Goal: Transaction & Acquisition: Book appointment/travel/reservation

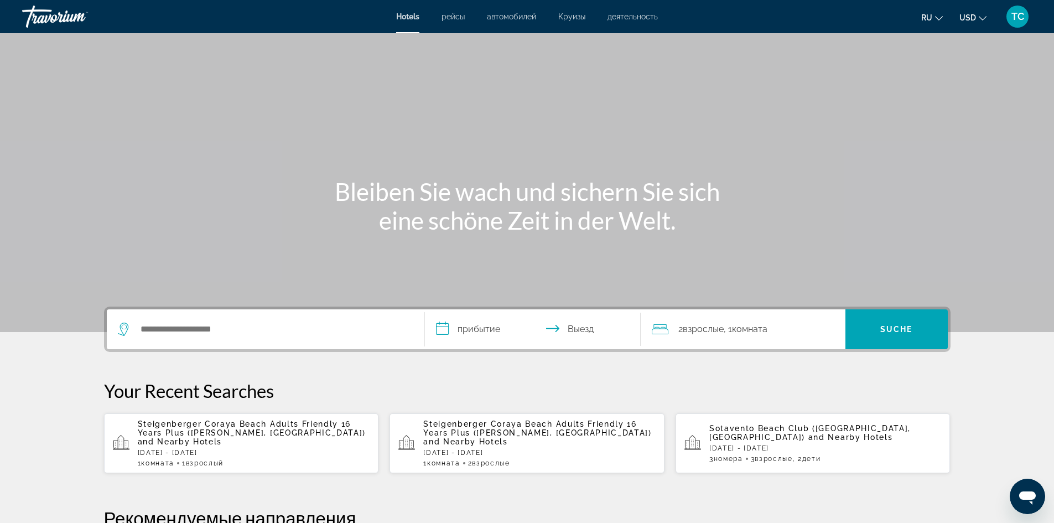
click at [176, 339] on div "Such-Widget" at bounding box center [265, 329] width 295 height 40
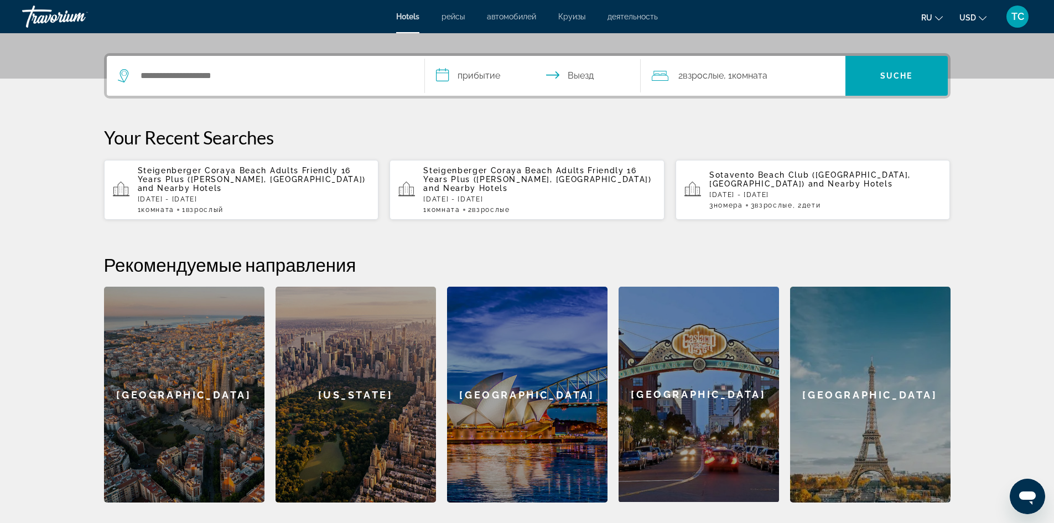
scroll to position [271, 0]
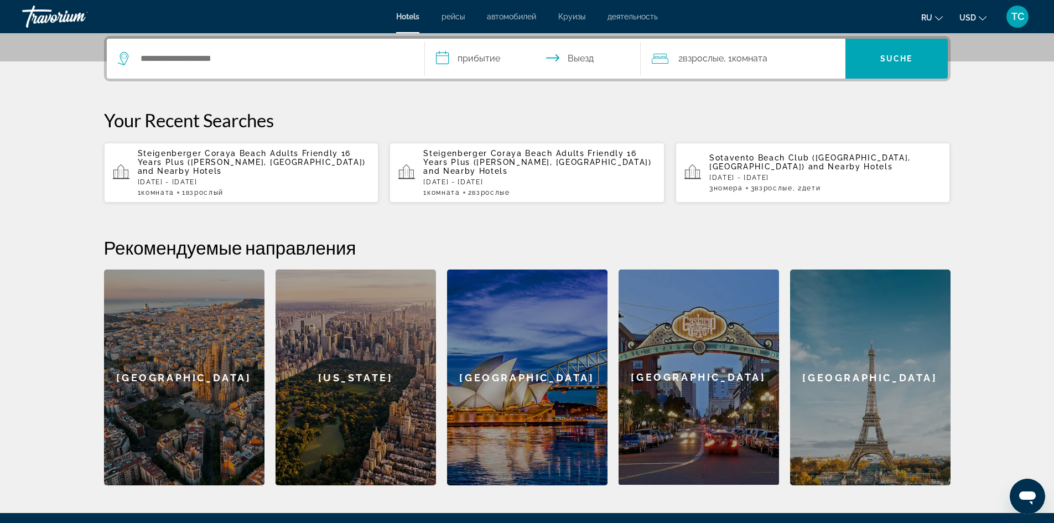
click at [222, 50] on div "Such-Widget" at bounding box center [265, 59] width 295 height 40
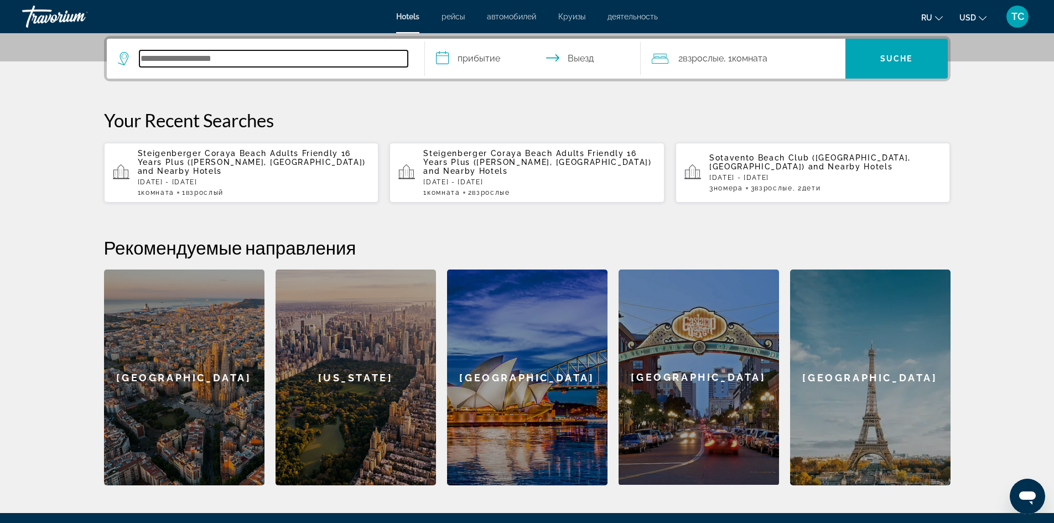
click at [224, 55] on input "Hotelziel suchen" at bounding box center [273, 58] width 268 height 17
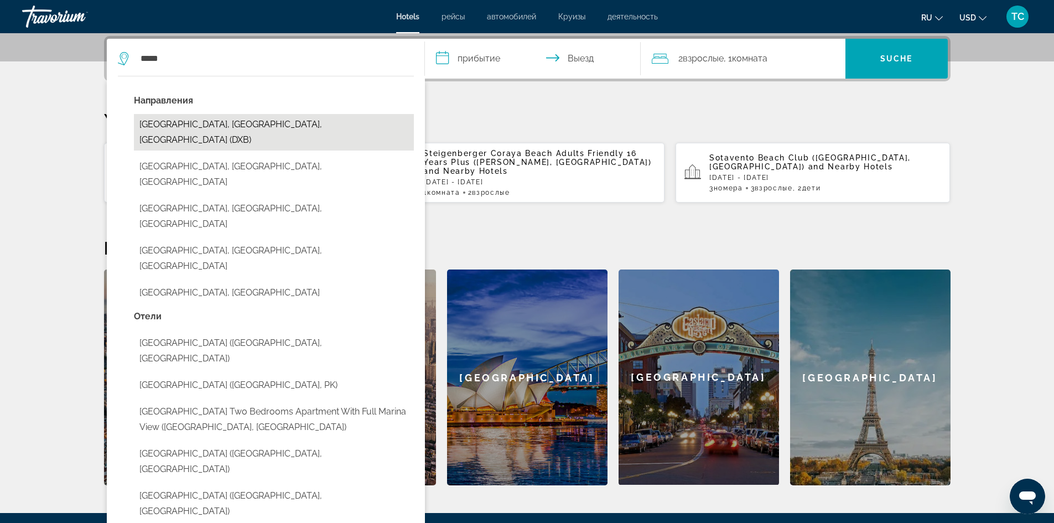
click at [222, 120] on button "[GEOGRAPHIC_DATA], [GEOGRAPHIC_DATA], [GEOGRAPHIC_DATA] (DXB)" at bounding box center [274, 132] width 280 height 37
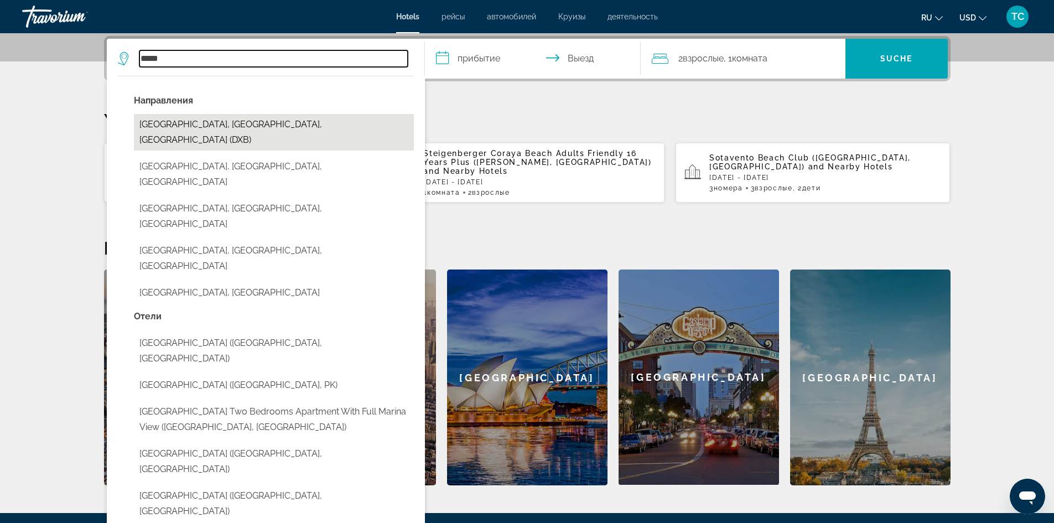
type input "**********"
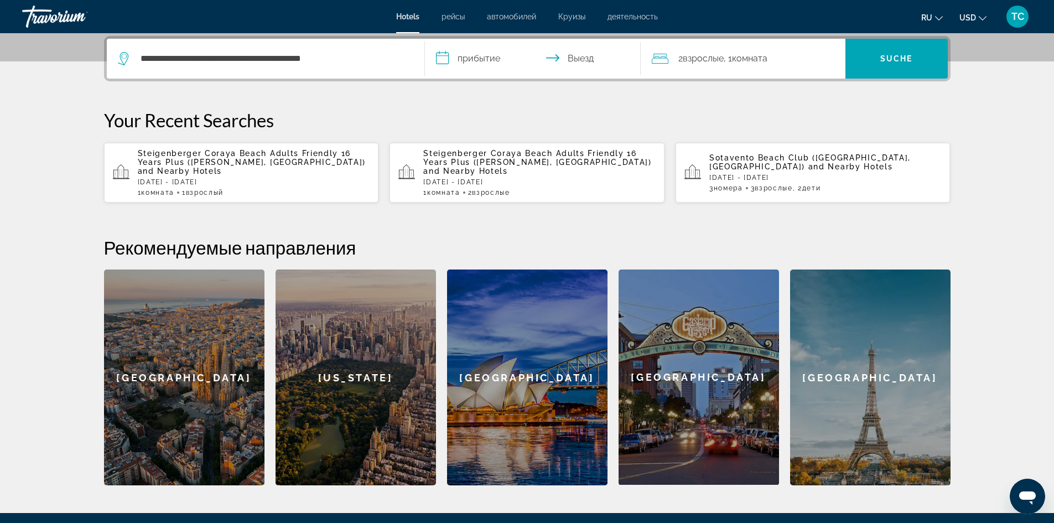
click at [483, 65] on input "**********" at bounding box center [535, 60] width 220 height 43
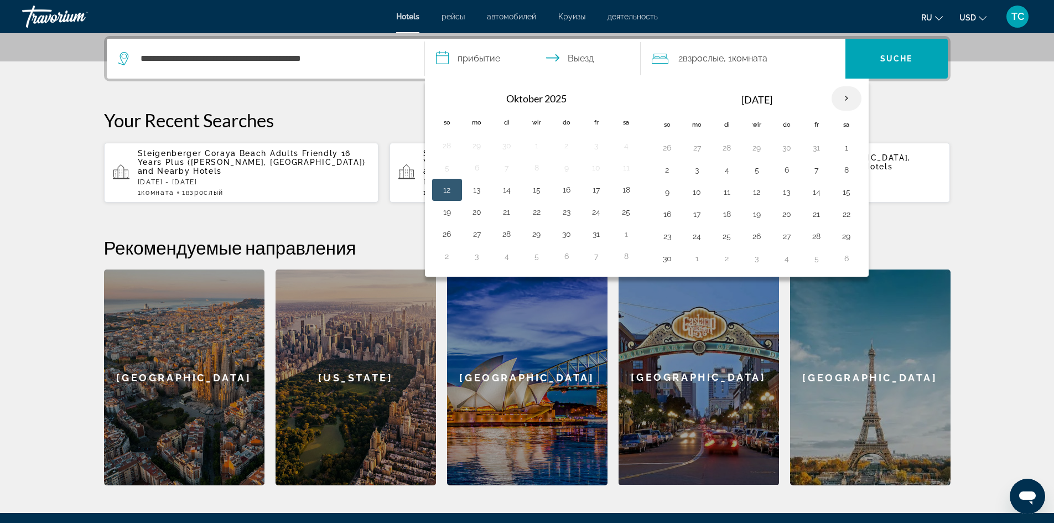
click at [844, 95] on th "Nächsten Monat" at bounding box center [847, 98] width 30 height 24
click at [844, 97] on th "Nächsten Monat" at bounding box center [847, 98] width 30 height 24
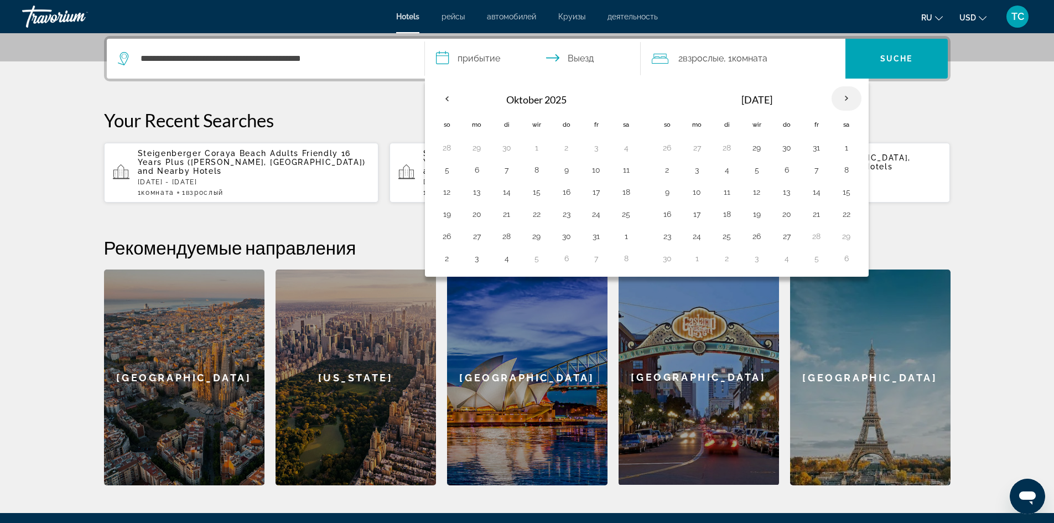
click at [845, 101] on th "Nächsten Monat" at bounding box center [847, 98] width 30 height 24
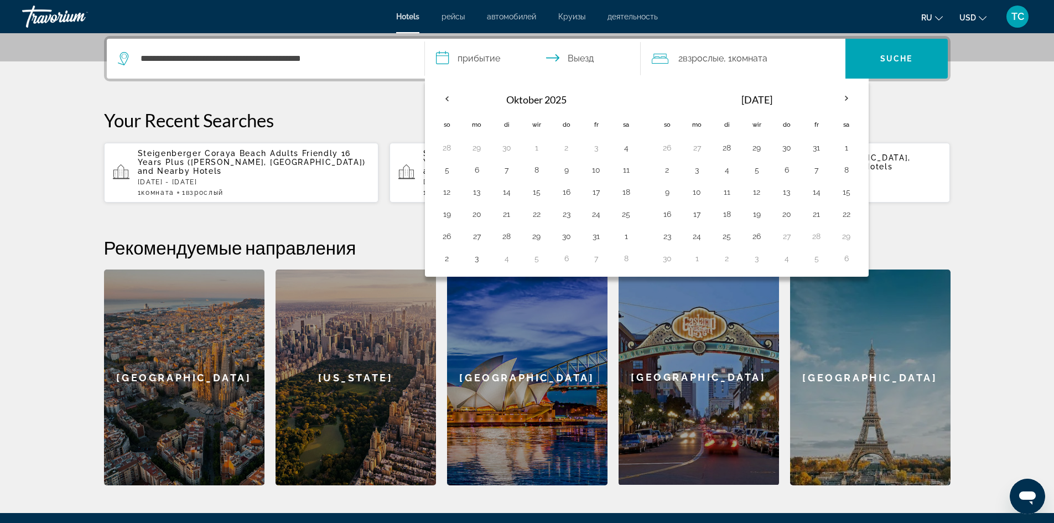
click at [496, 60] on input "**********" at bounding box center [535, 60] width 220 height 43
click at [487, 56] on input "**********" at bounding box center [535, 60] width 220 height 43
click at [553, 106] on th "Oktober 2025" at bounding box center [536, 99] width 149 height 27
click at [711, 61] on font "Взрослые" at bounding box center [703, 58] width 41 height 11
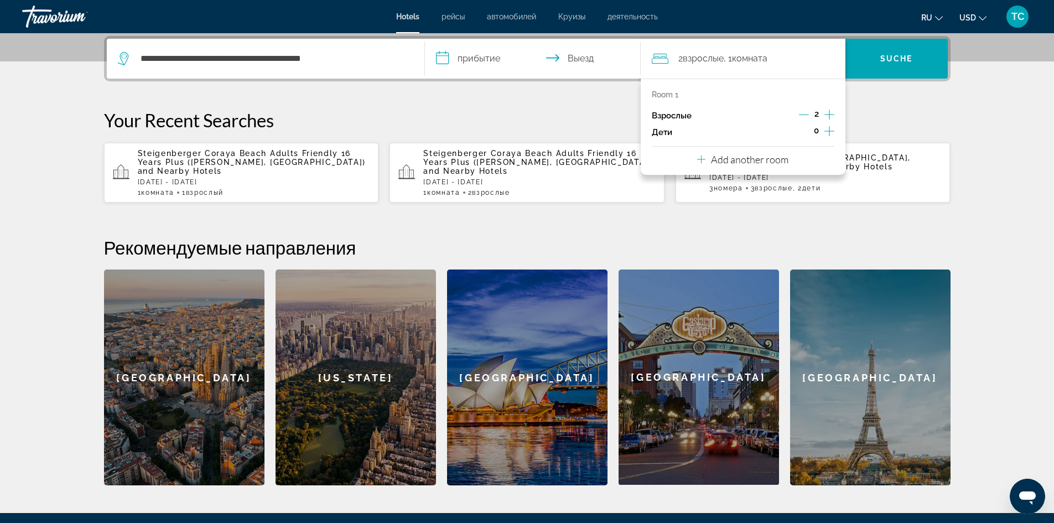
click at [711, 61] on font "Взрослые" at bounding box center [703, 58] width 41 height 11
click at [800, 58] on div "2 Взрослые Взрослый , 1 Комната номера" at bounding box center [749, 58] width 194 height 15
click at [1009, 139] on section "**********" at bounding box center [527, 107] width 1054 height 756
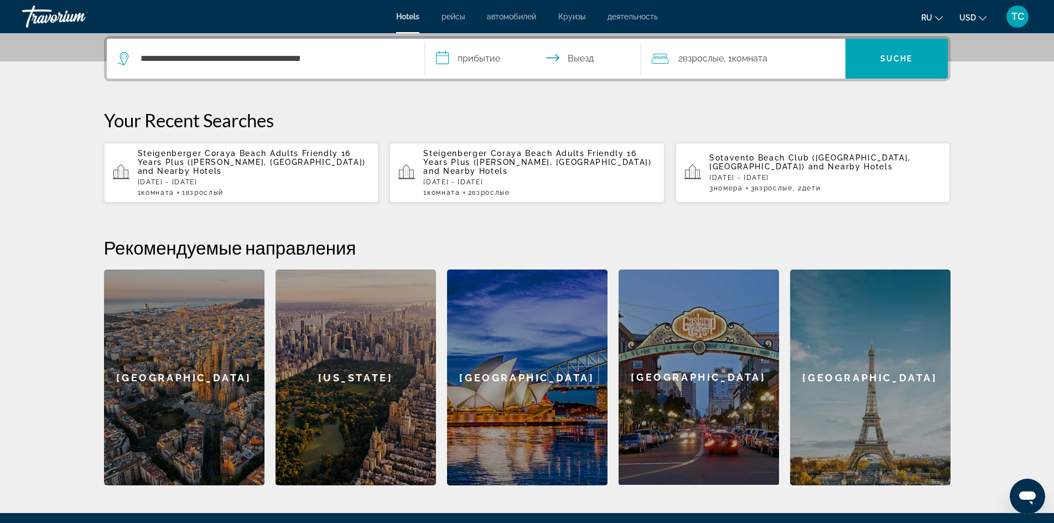
click at [470, 59] on input "**********" at bounding box center [535, 60] width 220 height 43
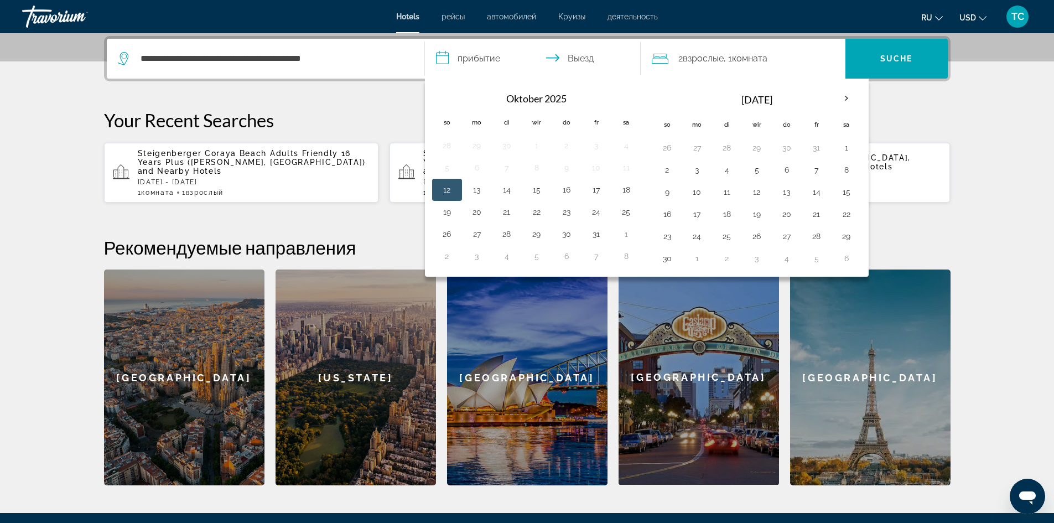
click at [741, 100] on font "[DATE]" at bounding box center [756, 100] width 31 height 12
click at [498, 101] on th "Oktober 2025" at bounding box center [536, 98] width 149 height 24
click at [854, 96] on th "Nächsten Monat" at bounding box center [847, 98] width 30 height 24
click at [853, 96] on th "Nächsten Monat" at bounding box center [847, 98] width 30 height 24
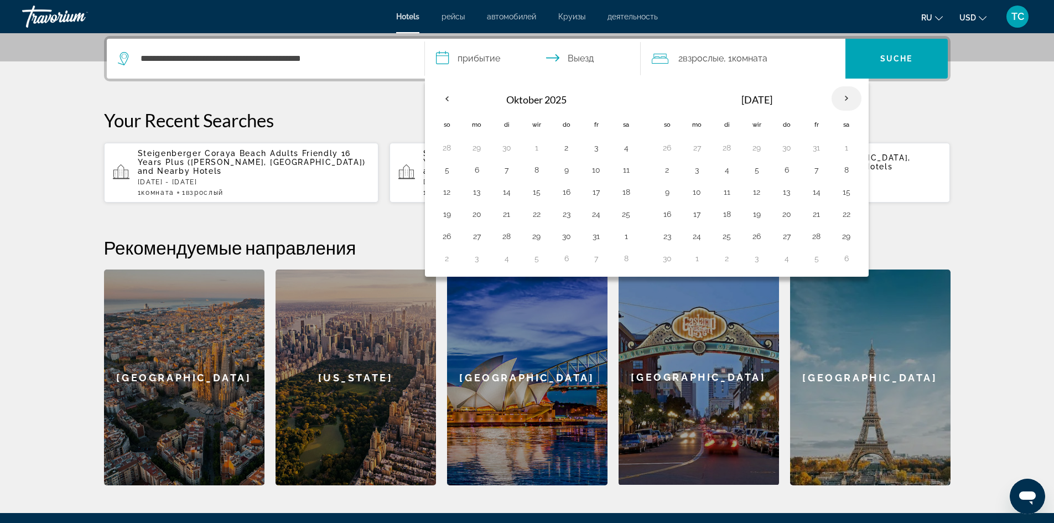
click at [853, 96] on th "Nächsten Monat" at bounding box center [847, 98] width 30 height 24
drag, startPoint x: 853, startPoint y: 96, endPoint x: 1024, endPoint y: 80, distance: 171.2
click at [1024, 80] on section "**********" at bounding box center [527, 107] width 1054 height 756
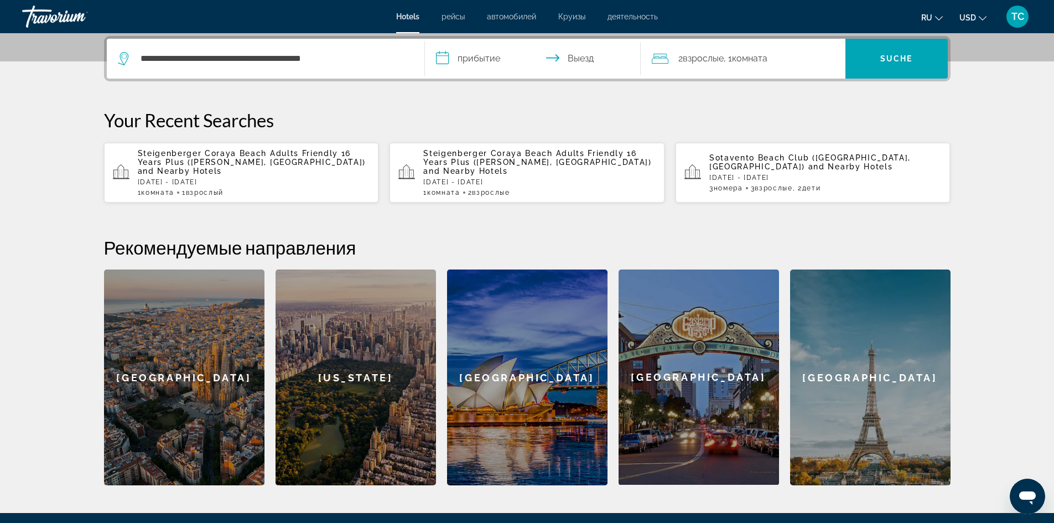
click at [981, 20] on button "USD USD ($) MXN (Mexikanische Dollar) CAD (Kanada-Dollar) GBP (£) EUR (€) AUD (…" at bounding box center [972, 17] width 27 height 16
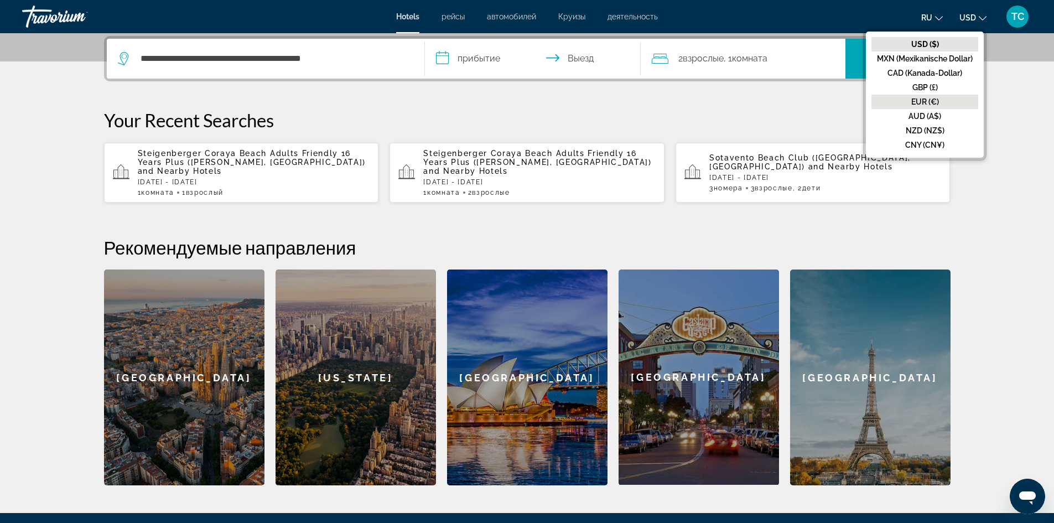
click at [936, 103] on font "EUR (€)" at bounding box center [925, 101] width 28 height 9
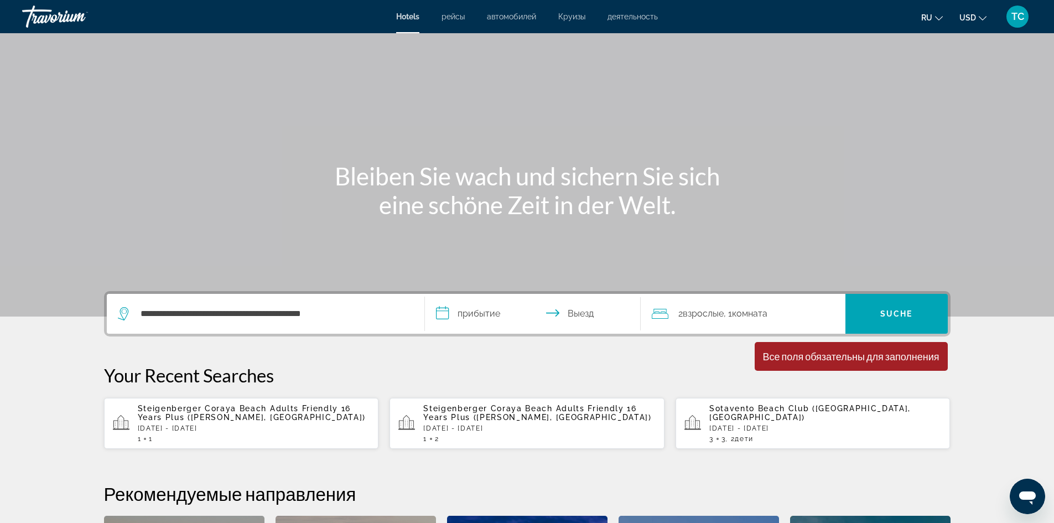
scroll to position [0, 0]
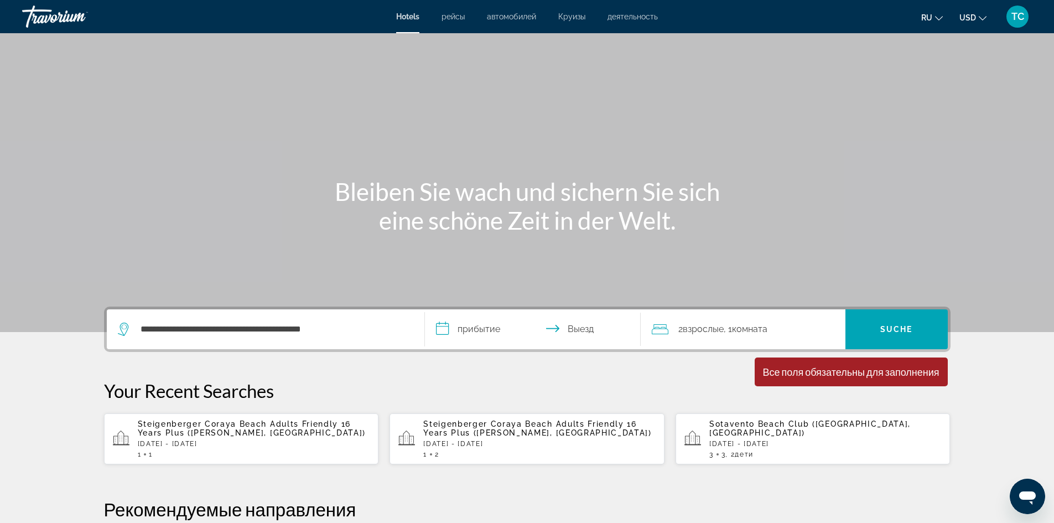
click at [473, 337] on input "**********" at bounding box center [535, 330] width 220 height 43
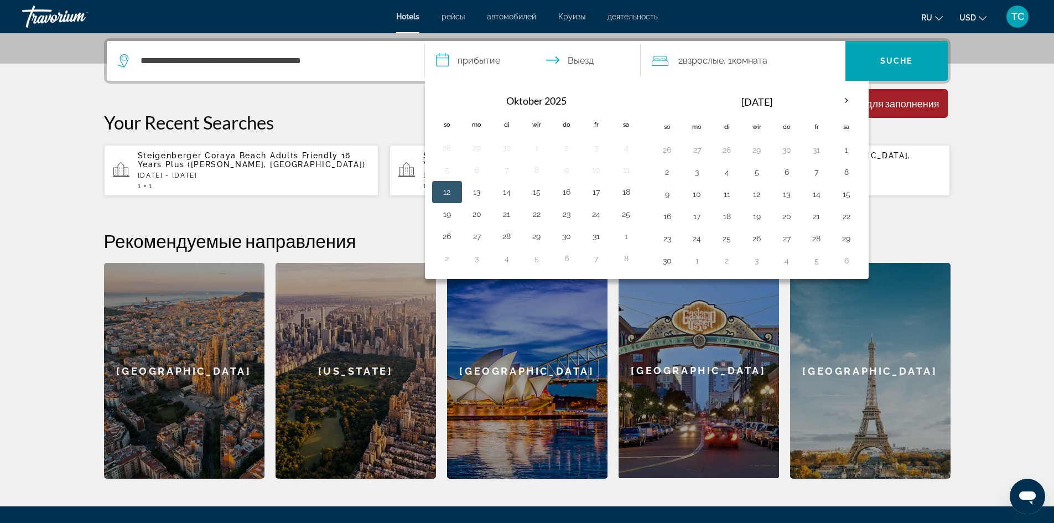
scroll to position [271, 0]
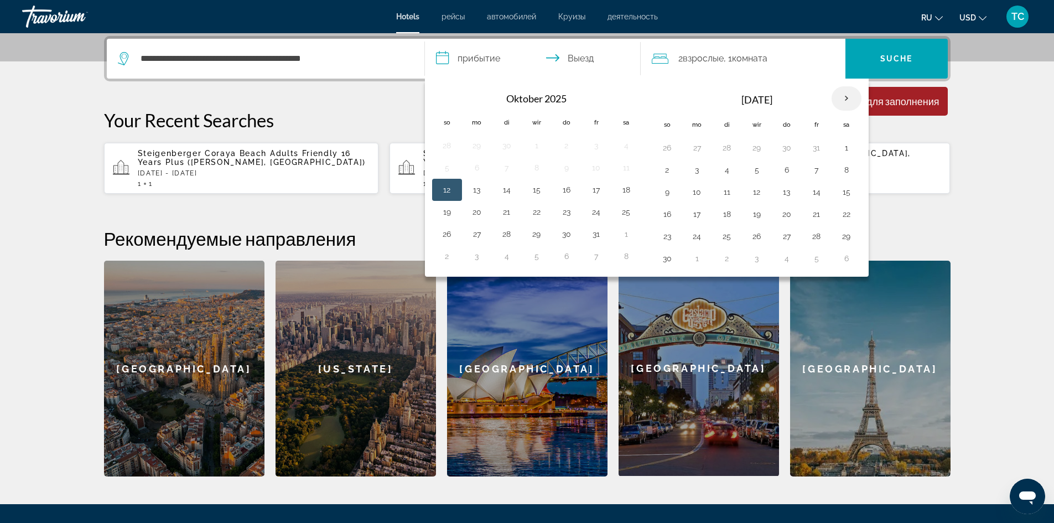
click at [850, 96] on th "Nächsten Monat" at bounding box center [847, 98] width 30 height 24
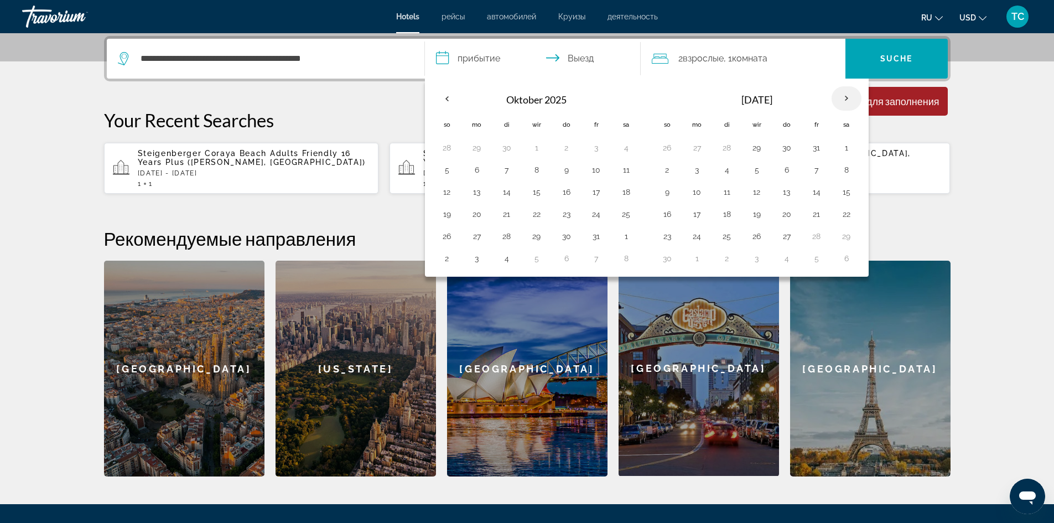
click at [850, 96] on th "Nächsten Monat" at bounding box center [847, 98] width 30 height 24
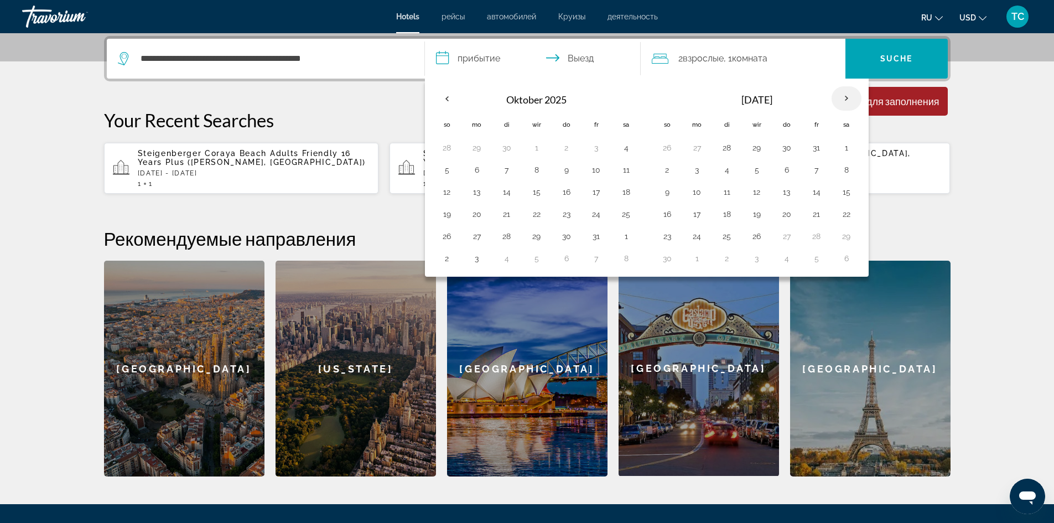
click at [850, 96] on th "Nächsten Monat" at bounding box center [847, 98] width 30 height 24
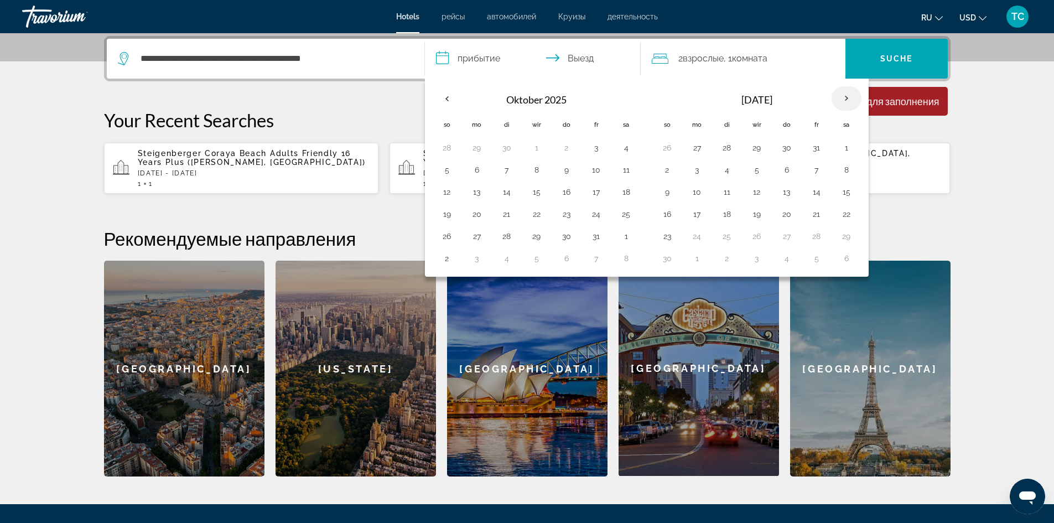
click at [850, 96] on th "Nächsten Monat" at bounding box center [847, 98] width 30 height 24
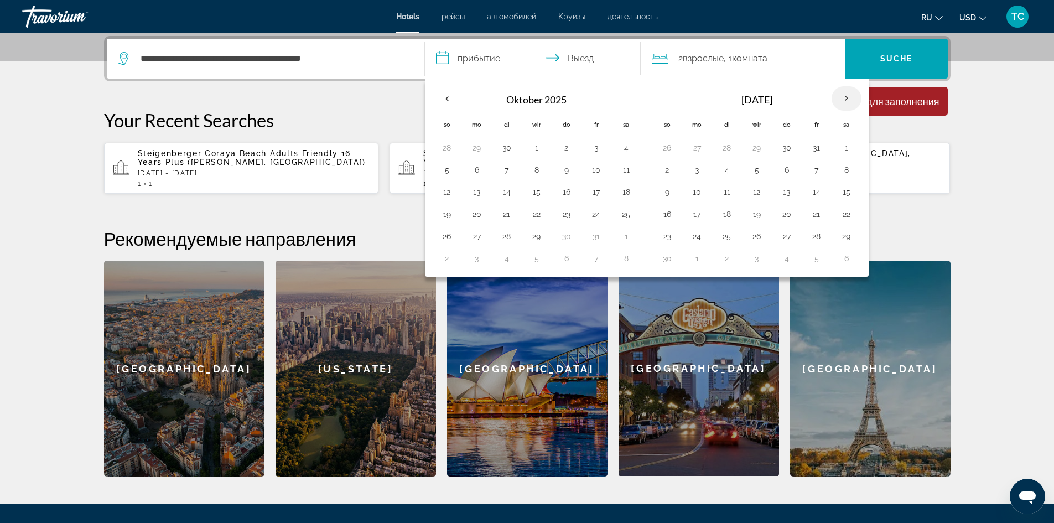
click at [850, 96] on th "Nächsten Monat" at bounding box center [847, 98] width 30 height 24
click at [626, 214] on button "25" at bounding box center [626, 213] width 18 height 15
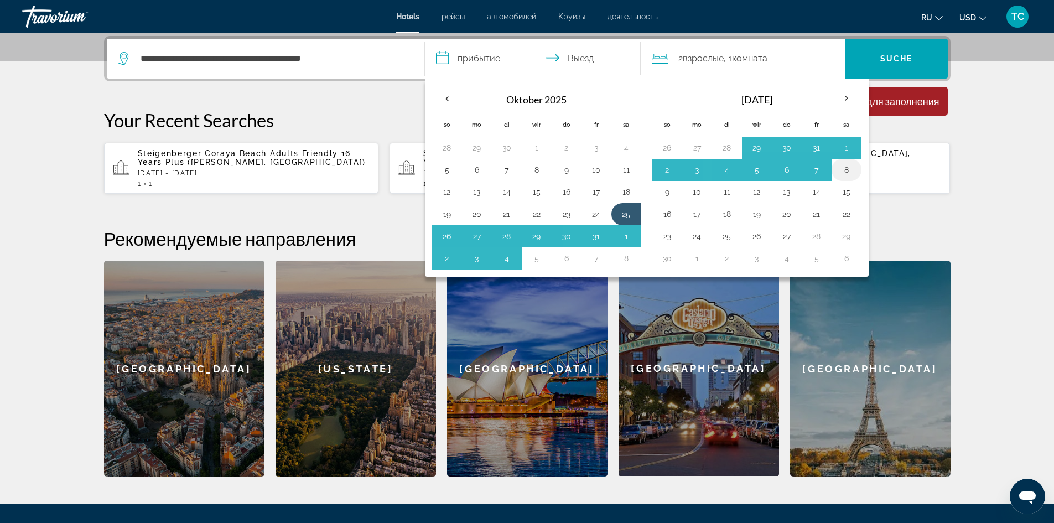
click at [842, 159] on td "8" at bounding box center [847, 170] width 30 height 22
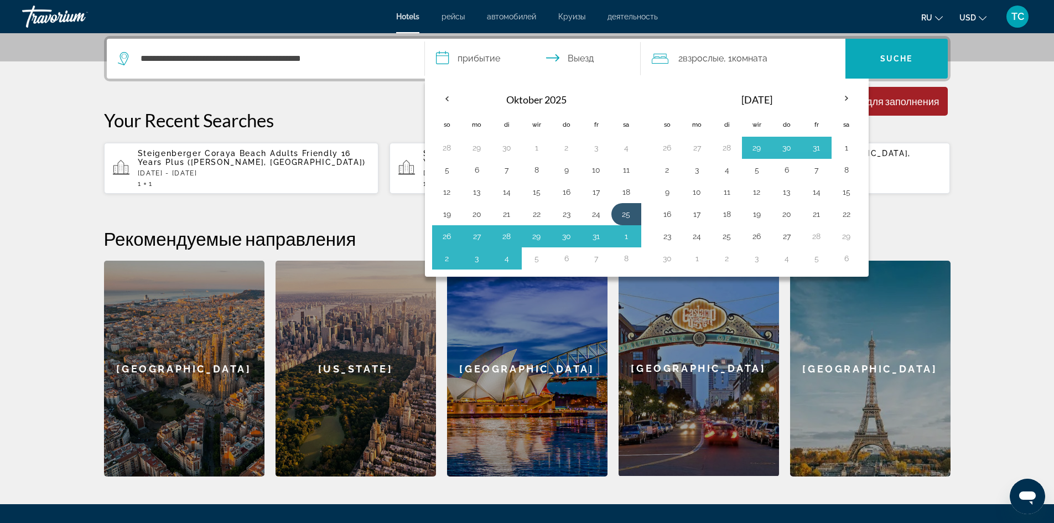
click at [907, 62] on font "Suche" at bounding box center [896, 58] width 33 height 9
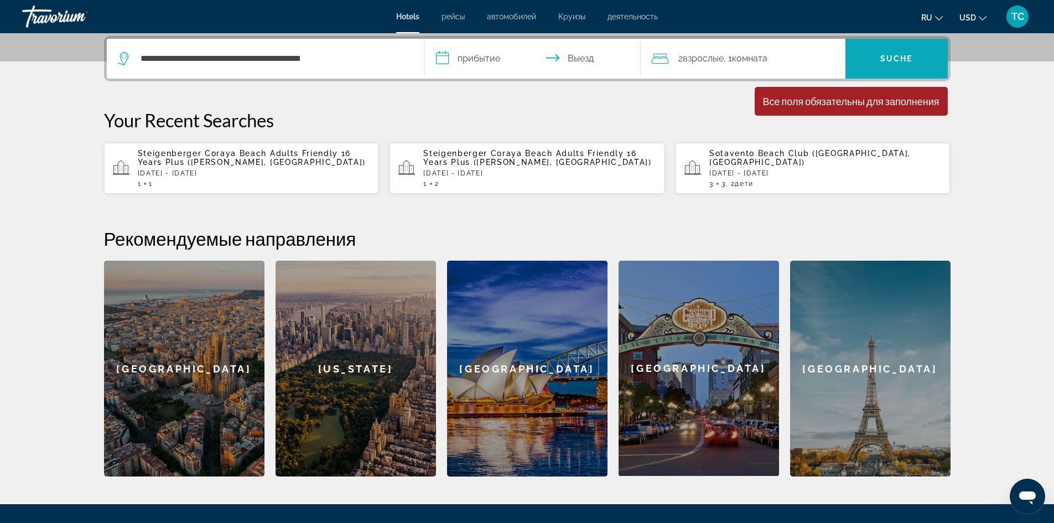
click at [902, 44] on span "Suchen" at bounding box center [896, 59] width 102 height 40
click at [906, 59] on font "Suche" at bounding box center [896, 58] width 33 height 9
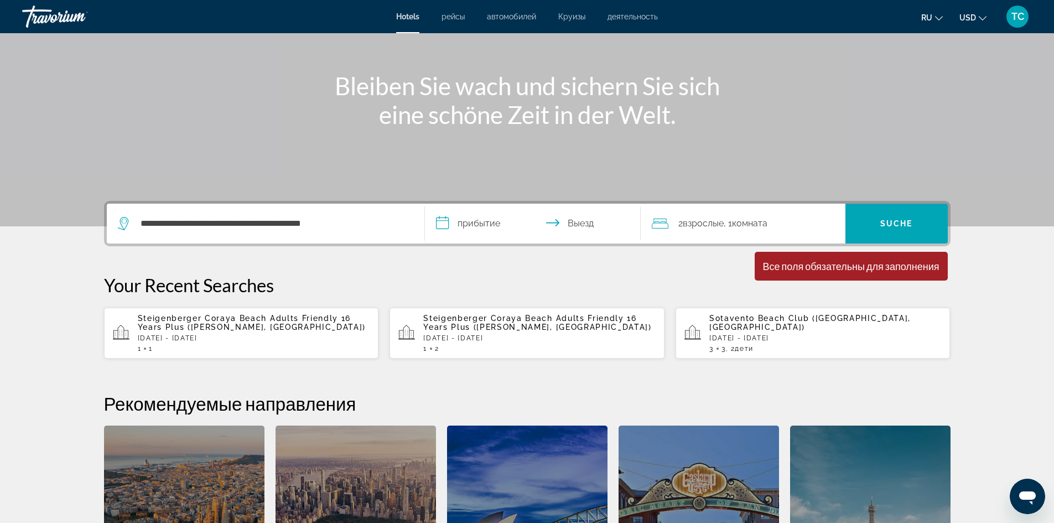
scroll to position [0, 0]
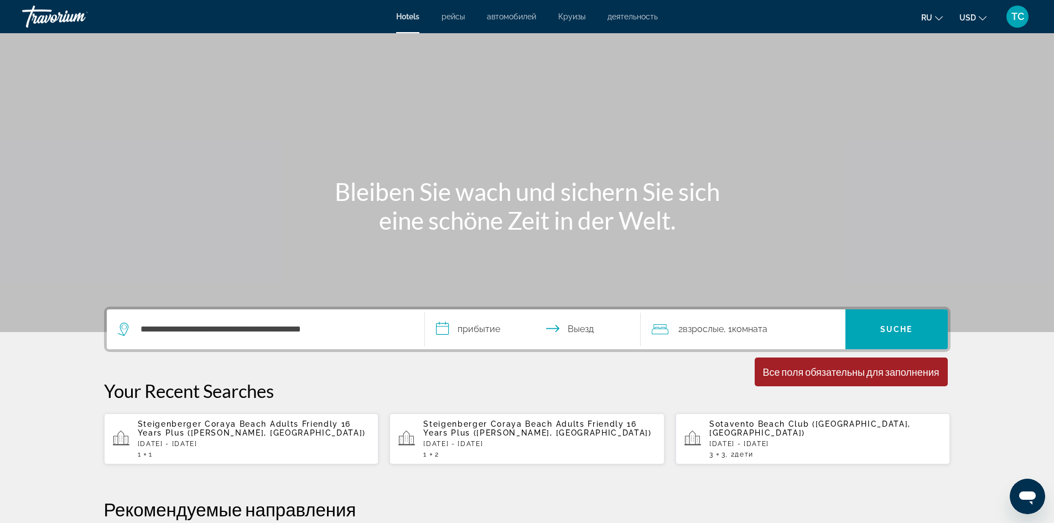
click at [971, 16] on font "USD" at bounding box center [967, 17] width 17 height 9
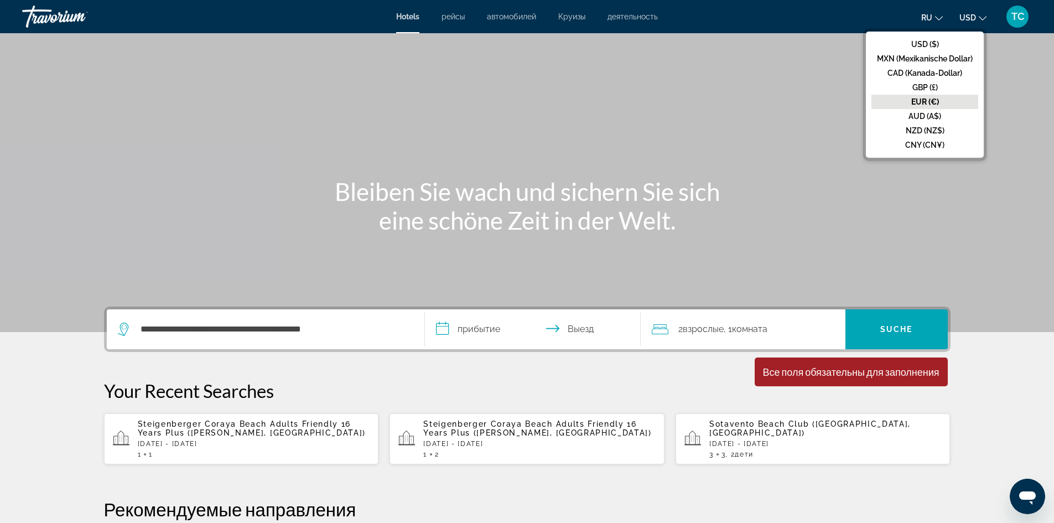
click at [942, 101] on button "EUR (€)" at bounding box center [924, 102] width 107 height 14
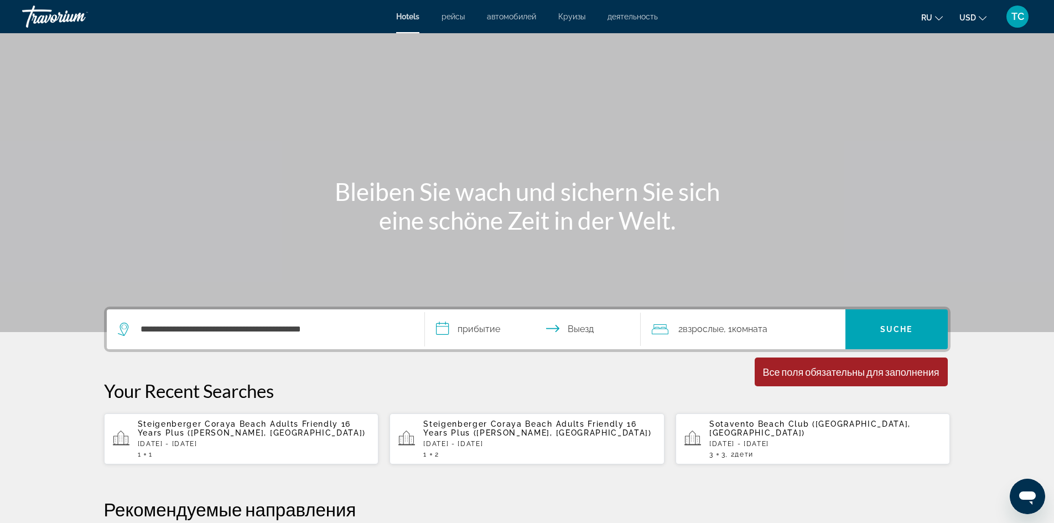
click at [1020, 16] on font "TC" at bounding box center [1017, 17] width 13 height 12
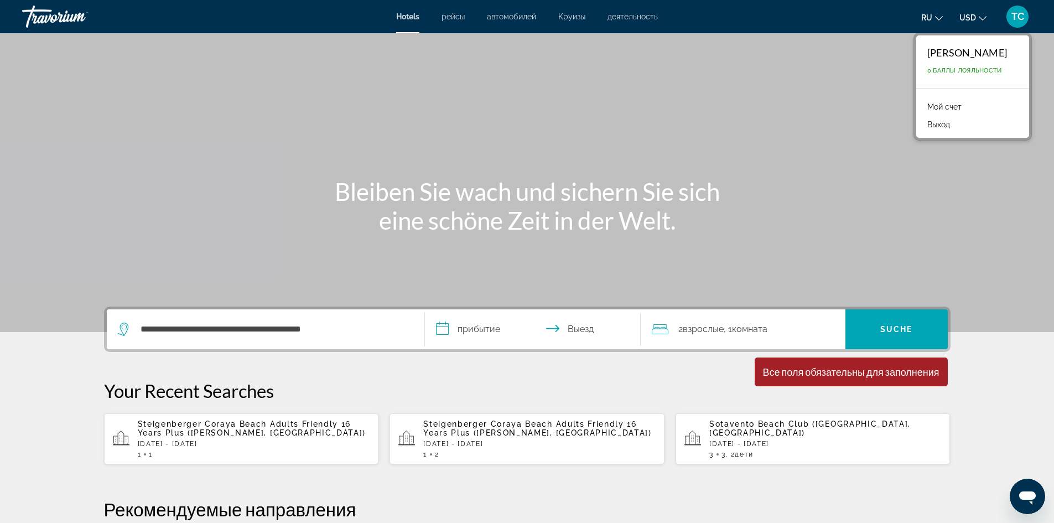
click at [932, 126] on font "Выход" at bounding box center [938, 124] width 23 height 9
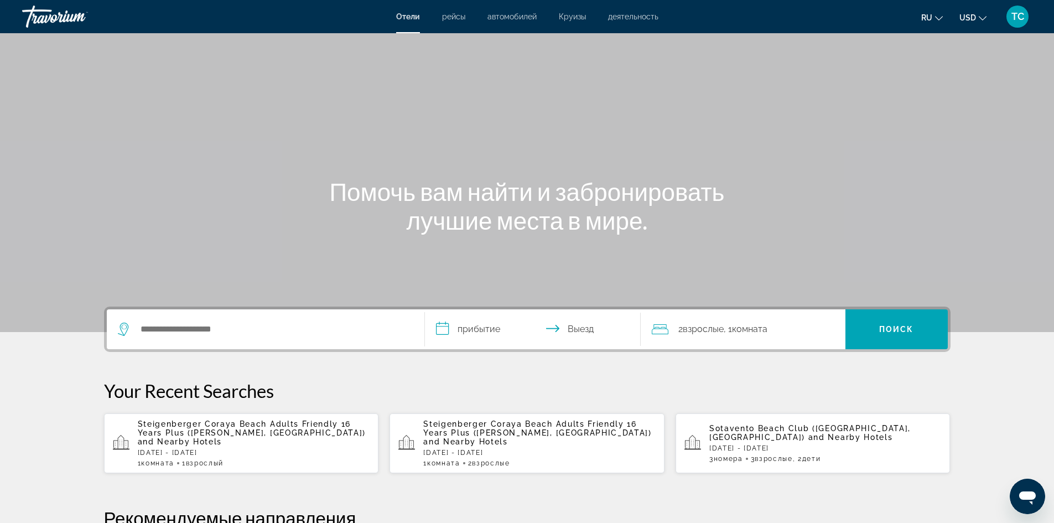
click at [975, 15] on span "USD" at bounding box center [967, 17] width 17 height 9
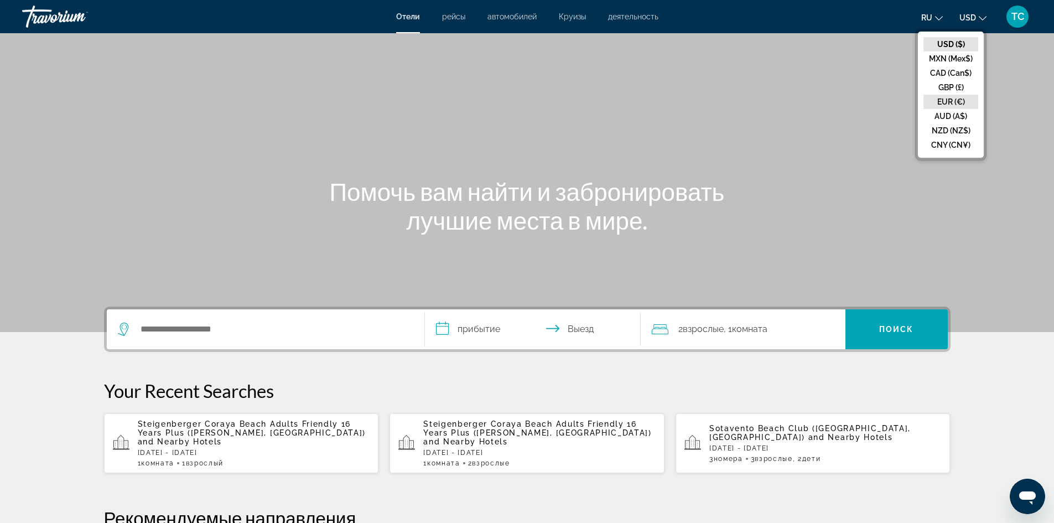
click at [956, 97] on button "EUR (€)" at bounding box center [950, 102] width 55 height 14
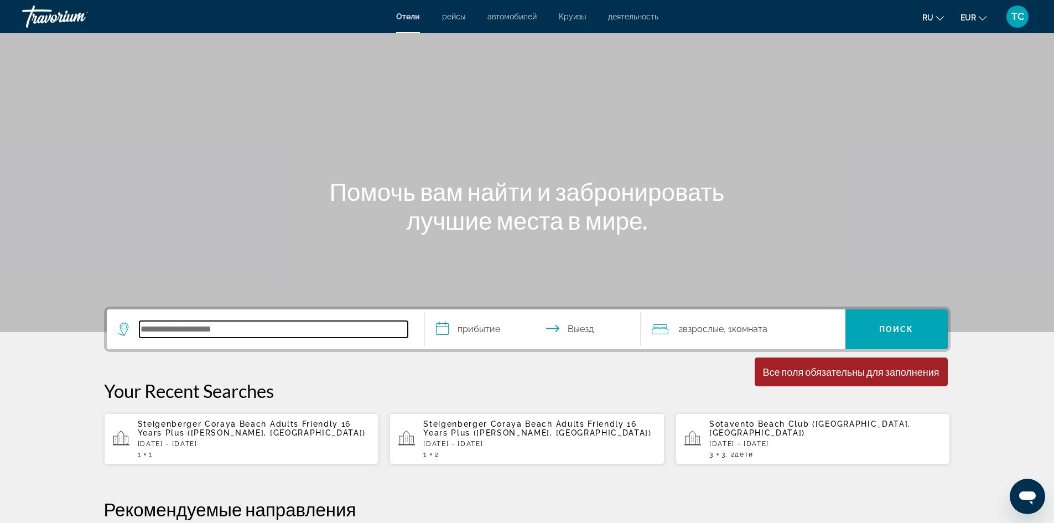
click at [240, 330] on input "Search hotel destination" at bounding box center [273, 329] width 268 height 17
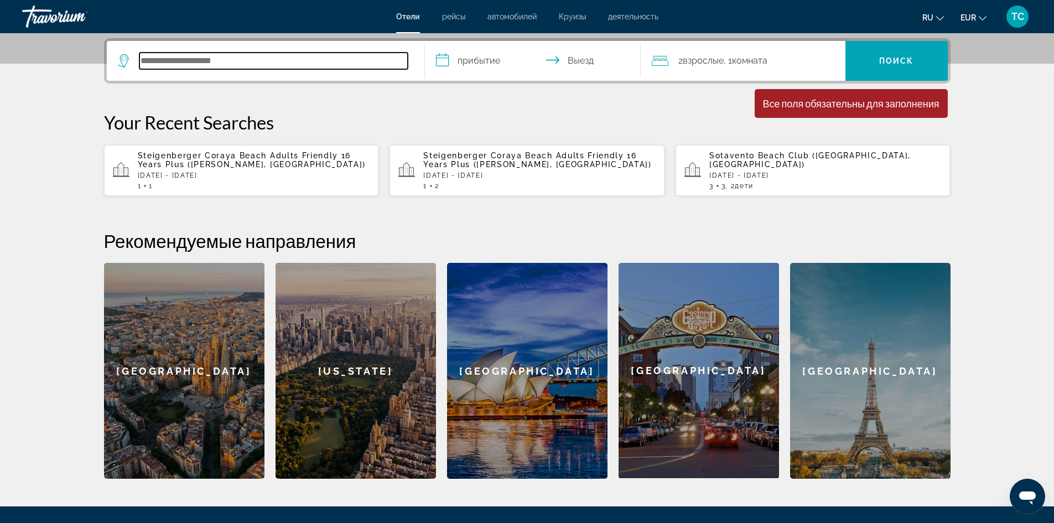
scroll to position [271, 0]
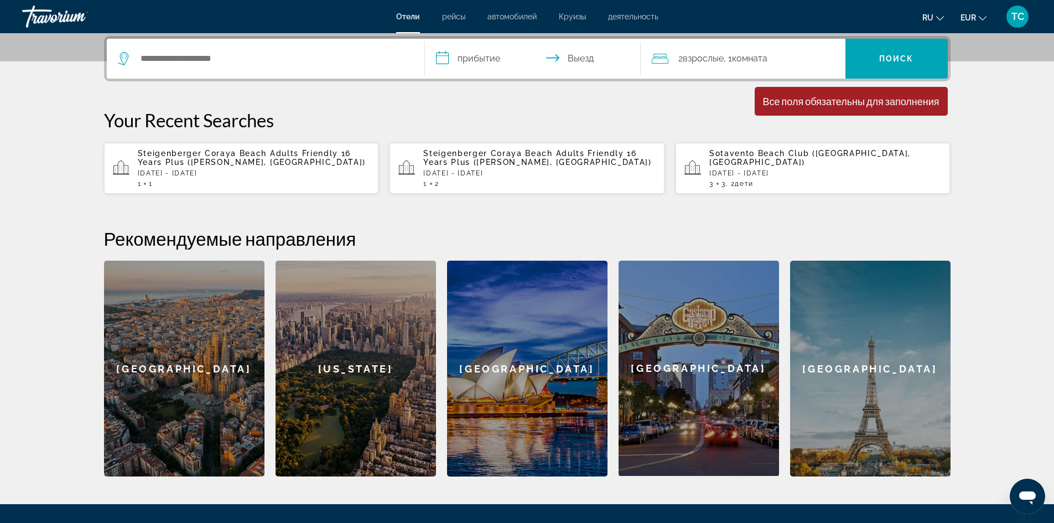
click at [457, 56] on input "**********" at bounding box center [535, 60] width 220 height 43
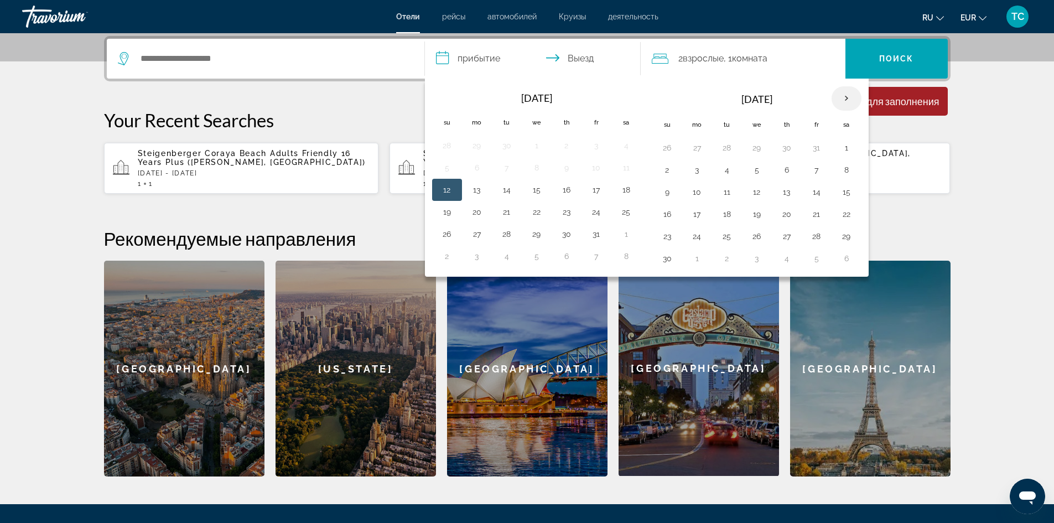
click at [854, 93] on th "Next month" at bounding box center [847, 98] width 30 height 24
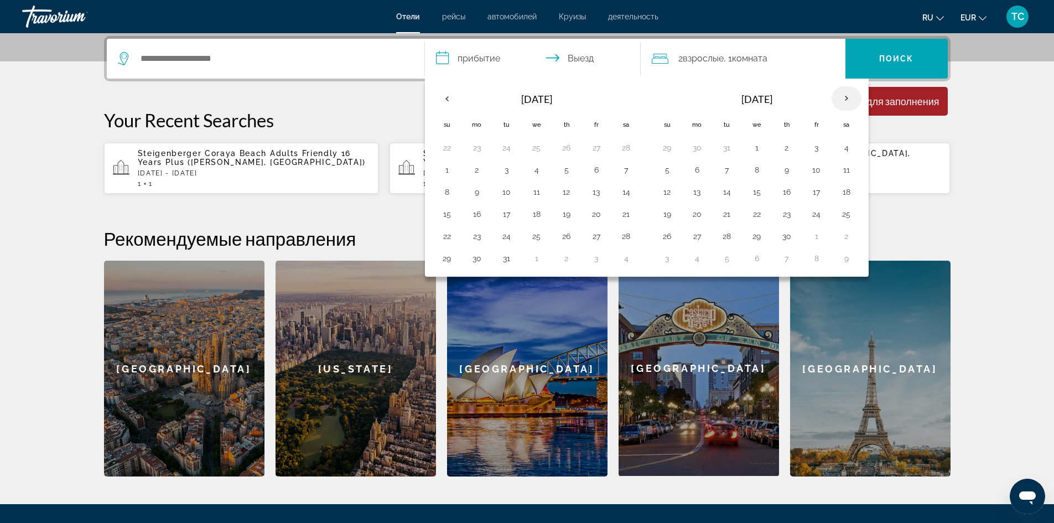
click at [854, 93] on th "Next month" at bounding box center [847, 98] width 30 height 24
click at [844, 212] on button "23" at bounding box center [847, 213] width 18 height 15
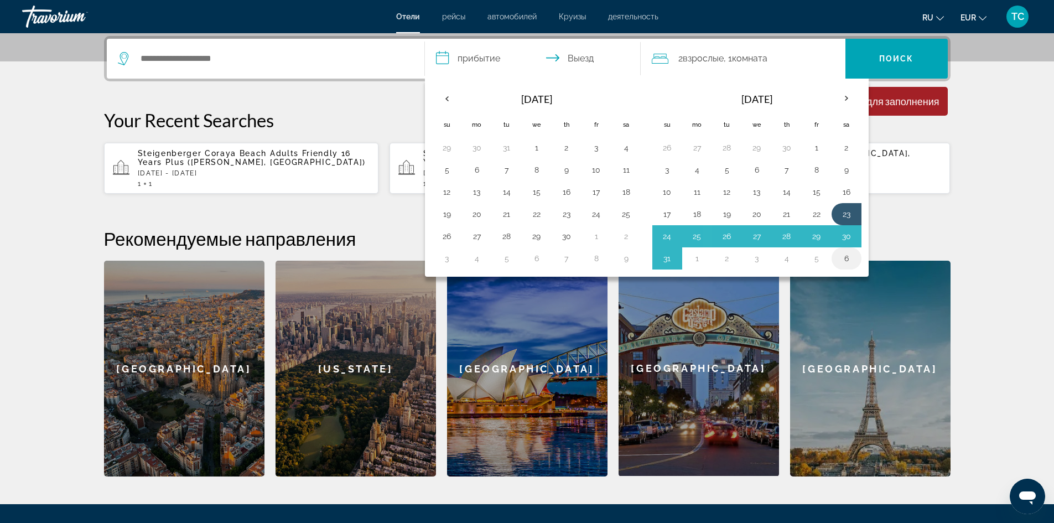
click at [848, 261] on button "6" at bounding box center [847, 258] width 18 height 15
type input "**********"
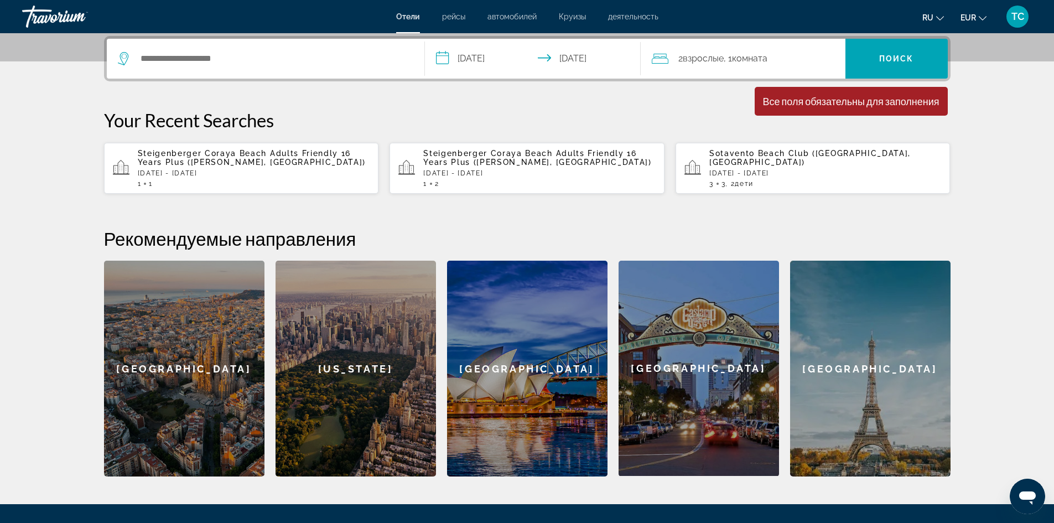
click at [767, 61] on span "Комната" at bounding box center [749, 58] width 35 height 11
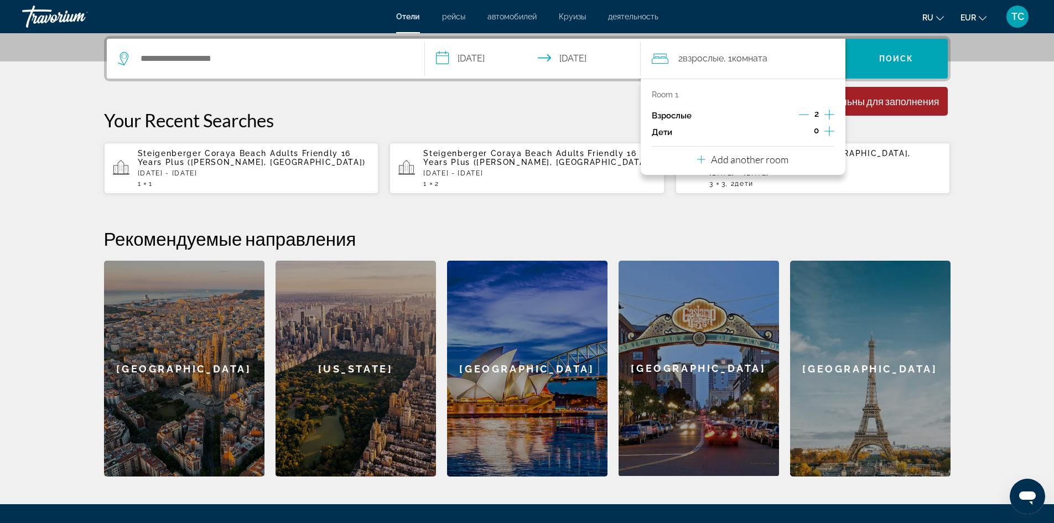
click at [829, 133] on icon "Increment children" at bounding box center [829, 131] width 10 height 10
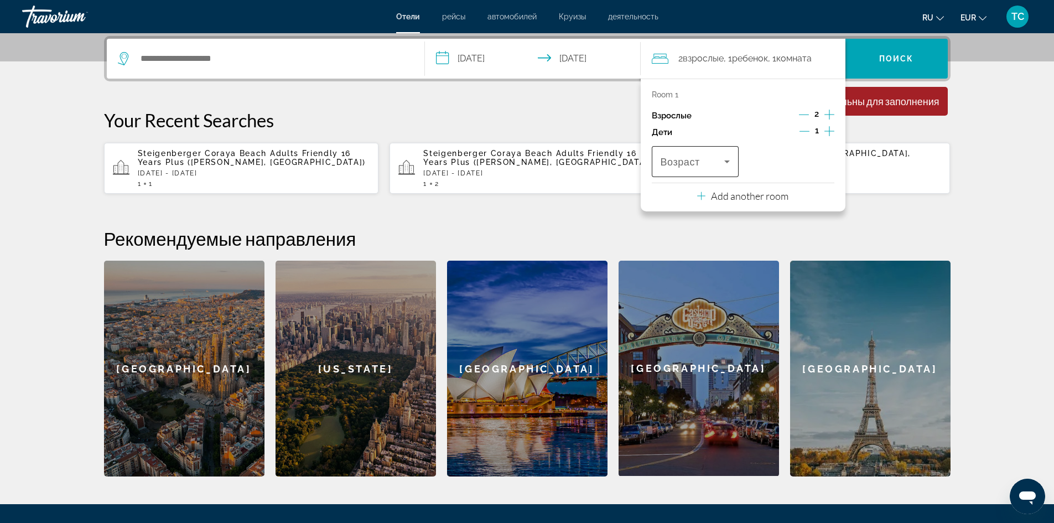
click at [675, 163] on span "Возраст" at bounding box center [680, 162] width 39 height 11
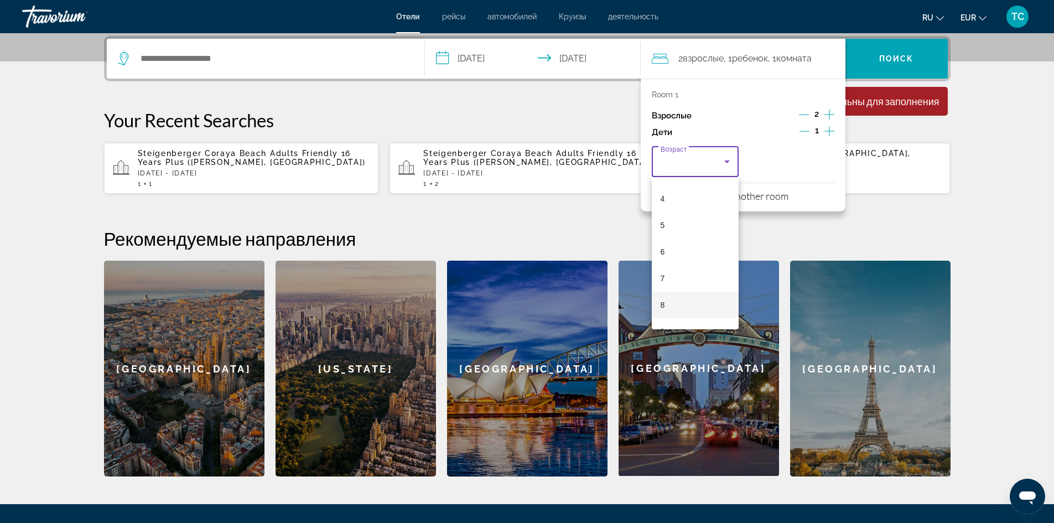
scroll to position [111, 0]
click at [690, 293] on mat-option "8" at bounding box center [695, 296] width 87 height 27
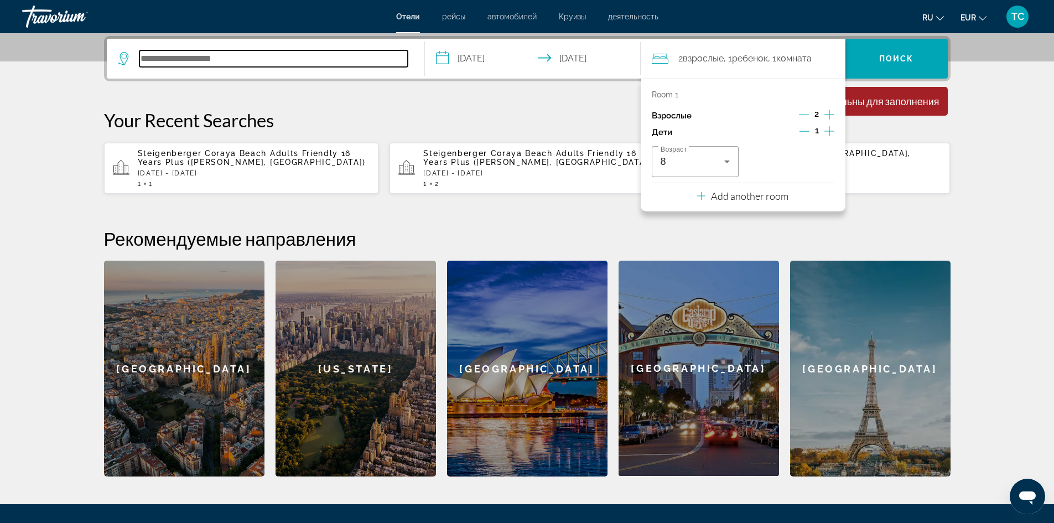
click at [207, 61] on input "Search hotel destination" at bounding box center [273, 58] width 268 height 17
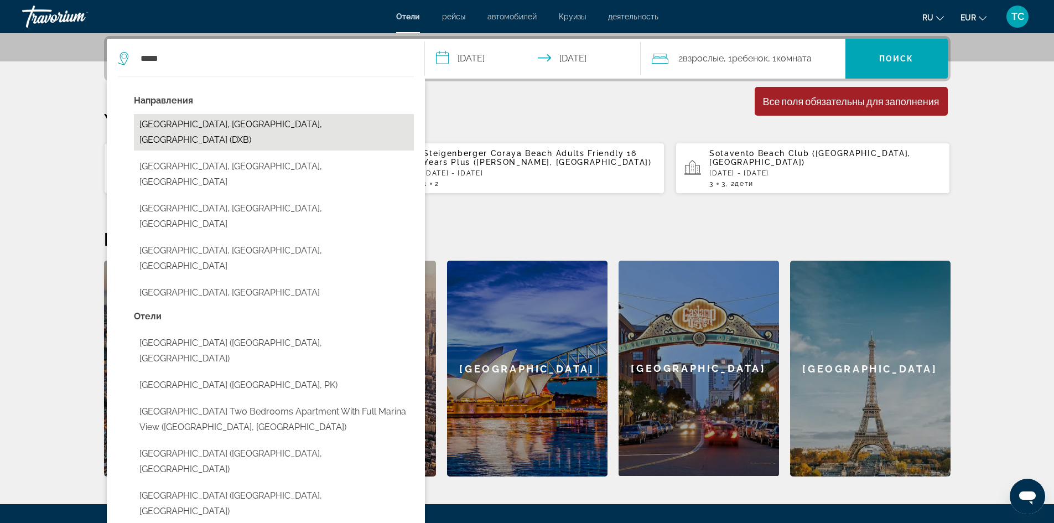
click at [215, 127] on button "[GEOGRAPHIC_DATA], [GEOGRAPHIC_DATA], [GEOGRAPHIC_DATA] (DXB)" at bounding box center [274, 132] width 280 height 37
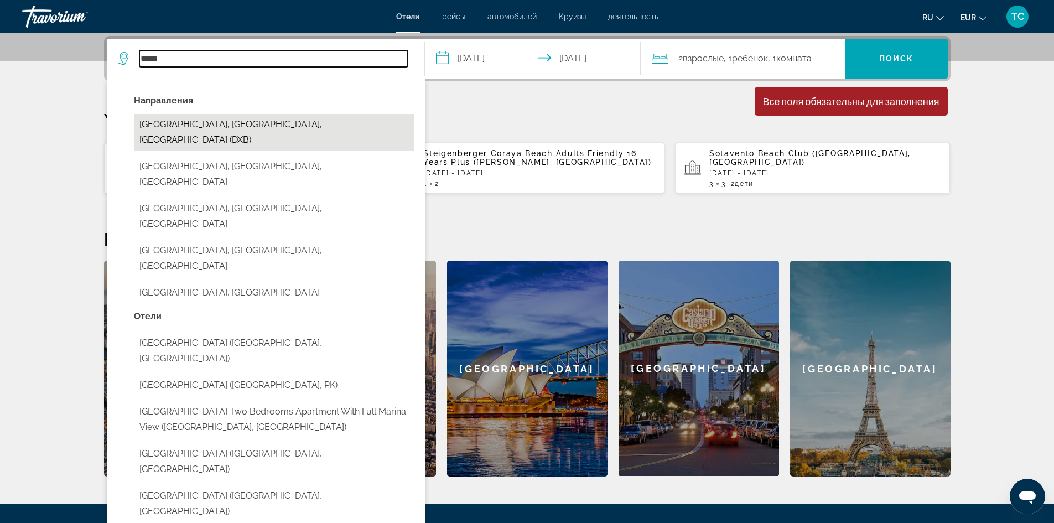
type input "**********"
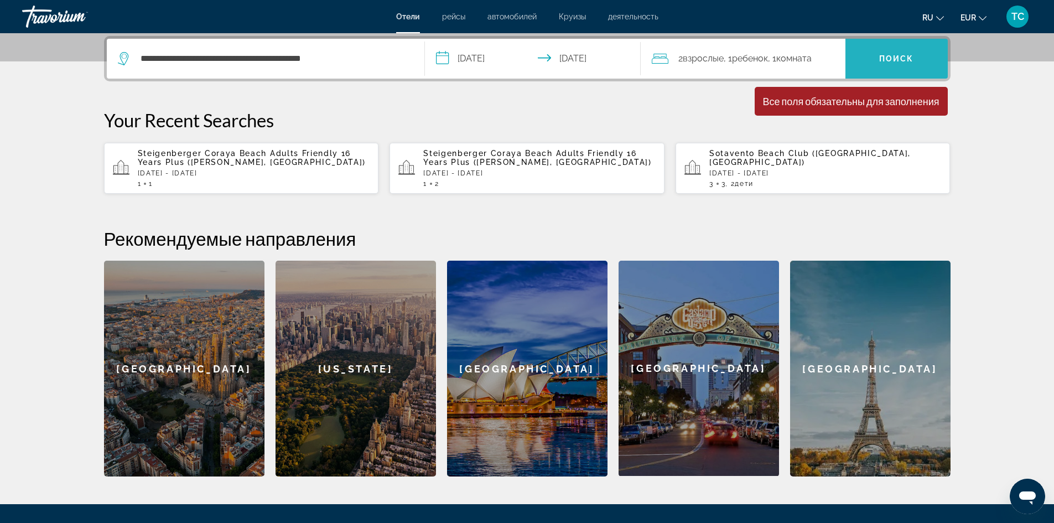
click at [902, 61] on span "Поиск" at bounding box center [896, 58] width 35 height 9
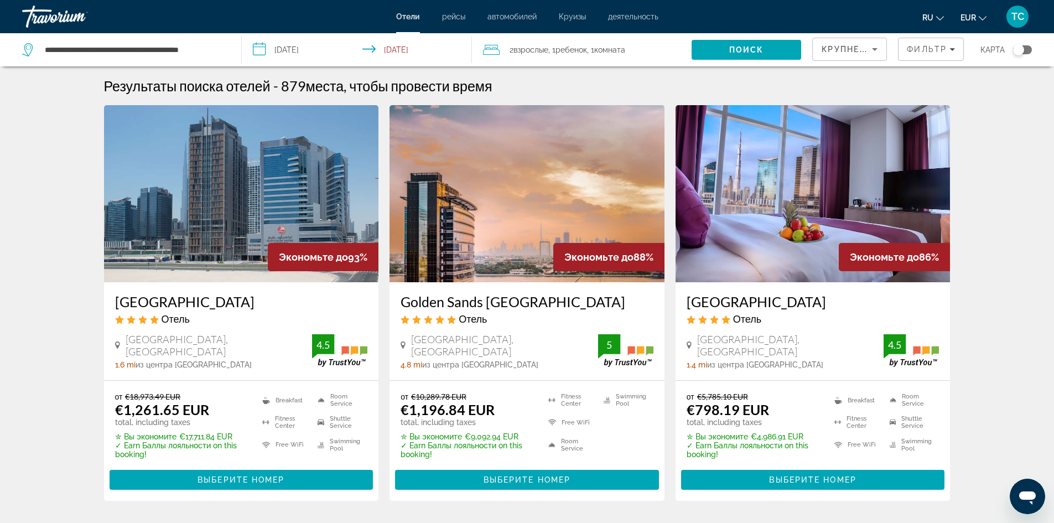
click at [1019, 50] on div "Toggle map" at bounding box center [1018, 49] width 11 height 11
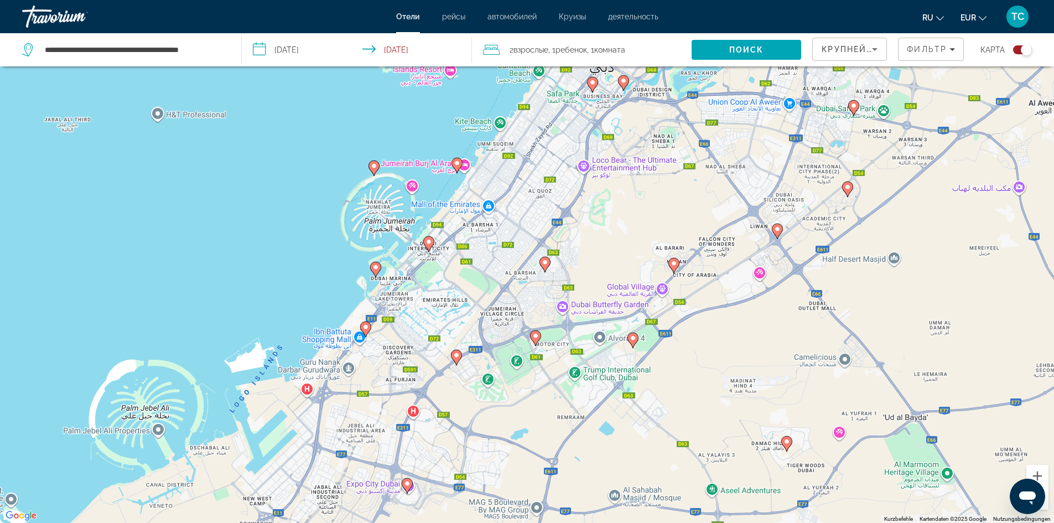
drag, startPoint x: 450, startPoint y: 304, endPoint x: 560, endPoint y: 231, distance: 132.6
click at [560, 231] on div "Um den Modus zum Ziehen mit der Tastatur zu aktivieren, drückst du Alt + Eingab…" at bounding box center [527, 261] width 1054 height 523
click at [368, 326] on image "Main content" at bounding box center [366, 327] width 7 height 7
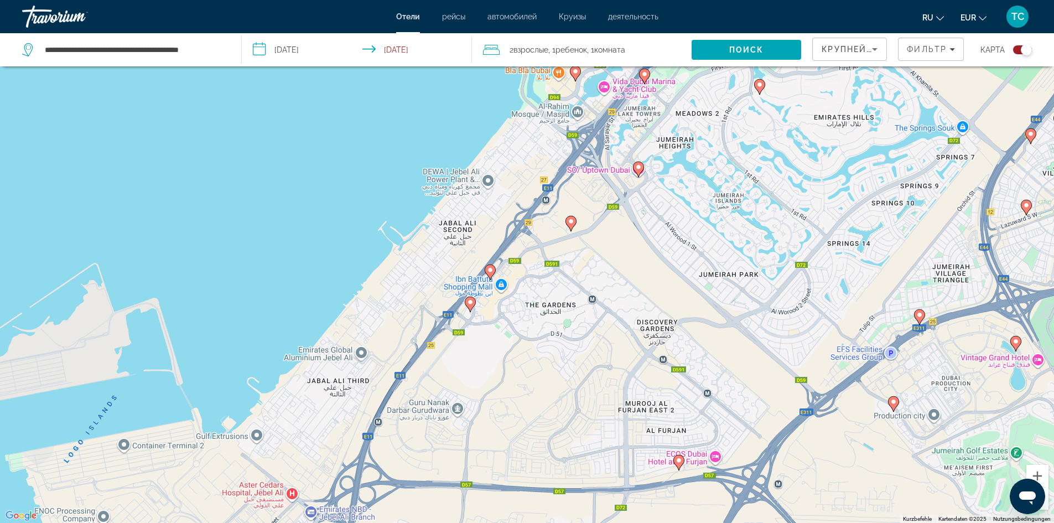
click at [492, 274] on icon "Main content" at bounding box center [490, 271] width 10 height 14
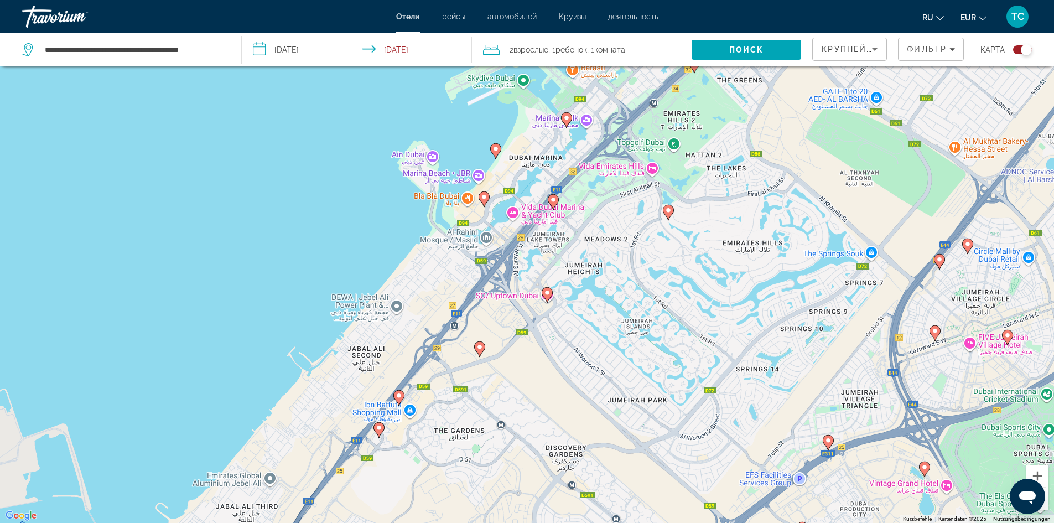
drag, startPoint x: 538, startPoint y: 176, endPoint x: 571, endPoint y: 285, distance: 113.9
click at [573, 283] on div "Um den Modus zum Ziehen mit der Tastatur zu aktivieren, drückst du Alt + Eingab…" at bounding box center [527, 261] width 1054 height 523
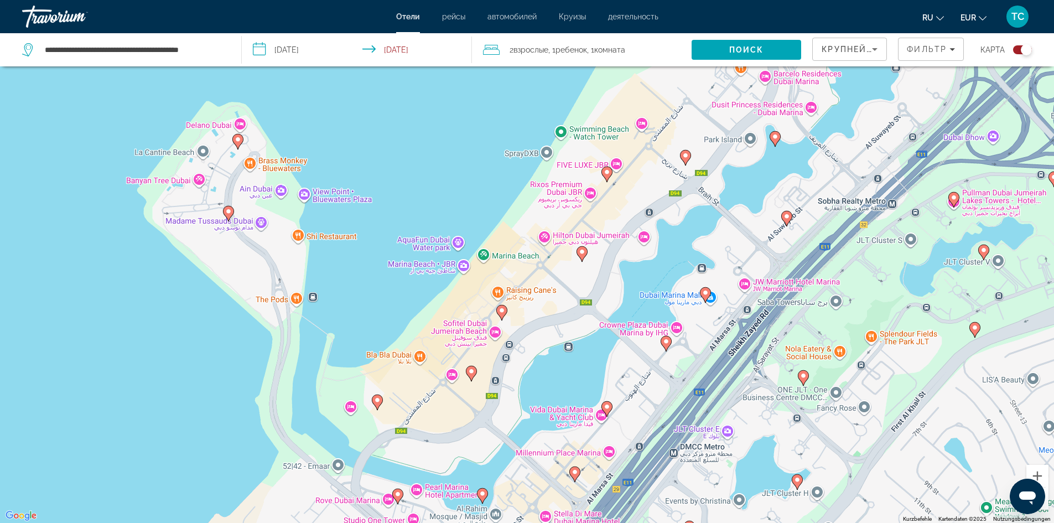
drag, startPoint x: 513, startPoint y: 226, endPoint x: 508, endPoint y: 374, distance: 148.3
click at [508, 374] on div "Um den Modus zum Ziehen mit der Tastatur zu aktivieren, drückst du Alt + Eingab…" at bounding box center [527, 261] width 1054 height 523
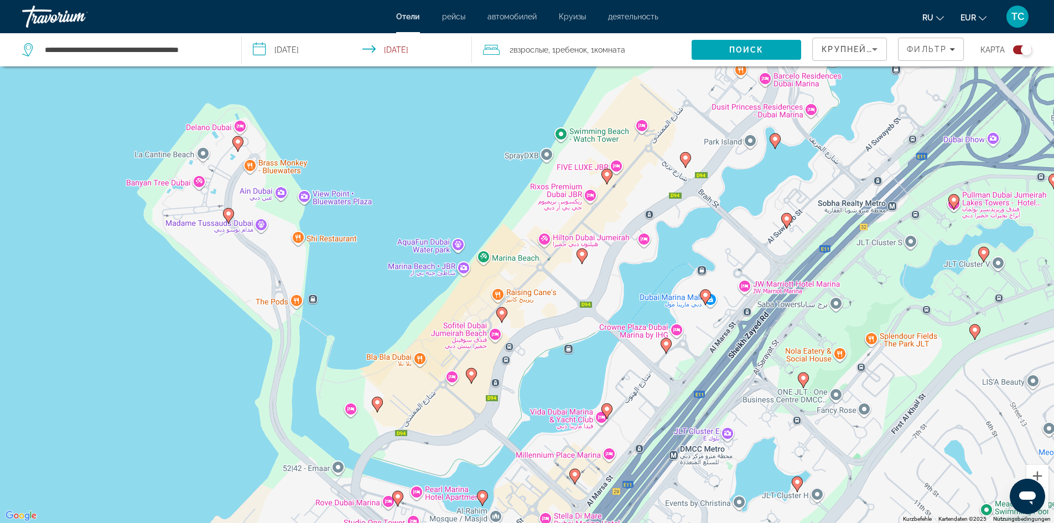
click at [230, 139] on div "Um den Modus zum Ziehen mit der Tastatur zu aktivieren, drückst du Alt + Eingab…" at bounding box center [527, 261] width 1054 height 523
click at [239, 143] on image "Main content" at bounding box center [238, 141] width 7 height 7
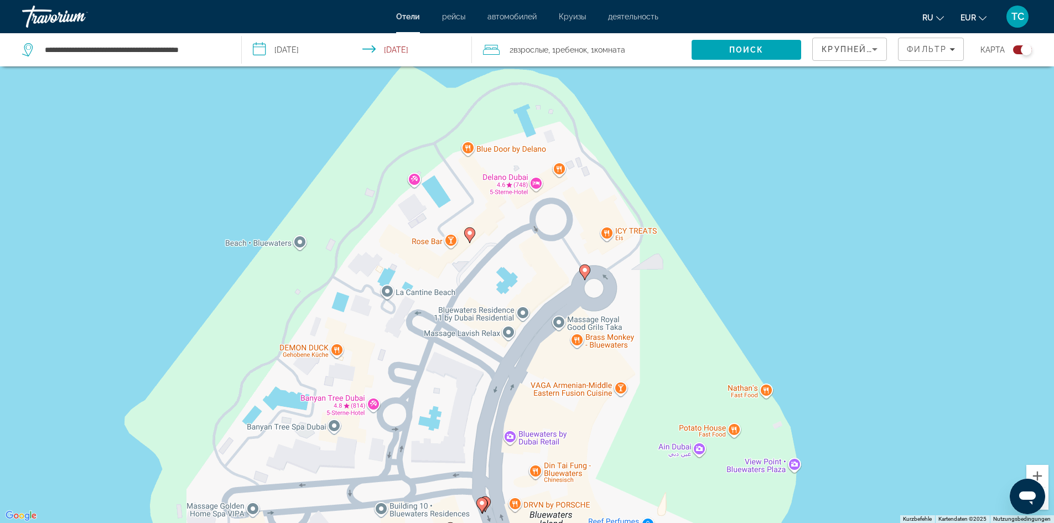
click at [472, 235] on image "Main content" at bounding box center [469, 233] width 7 height 7
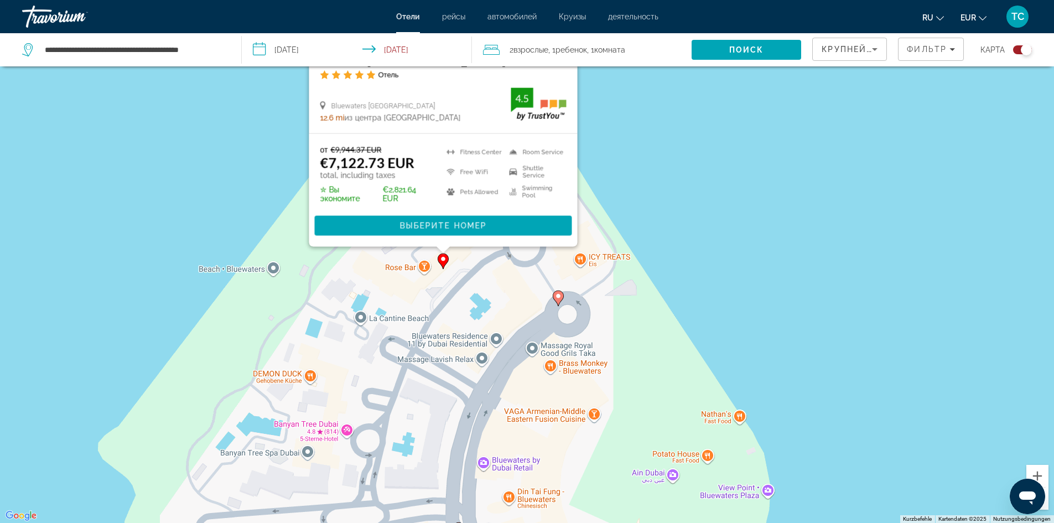
drag, startPoint x: 763, startPoint y: 476, endPoint x: 736, endPoint y: 305, distance: 173.0
click at [736, 305] on div "Um den Modus zum Ziehen mit der Tastatur zu aktivieren, drückst du Alt + Eingab…" at bounding box center [527, 261] width 1054 height 523
click at [1021, 49] on div "Toggle map" at bounding box center [1026, 49] width 11 height 11
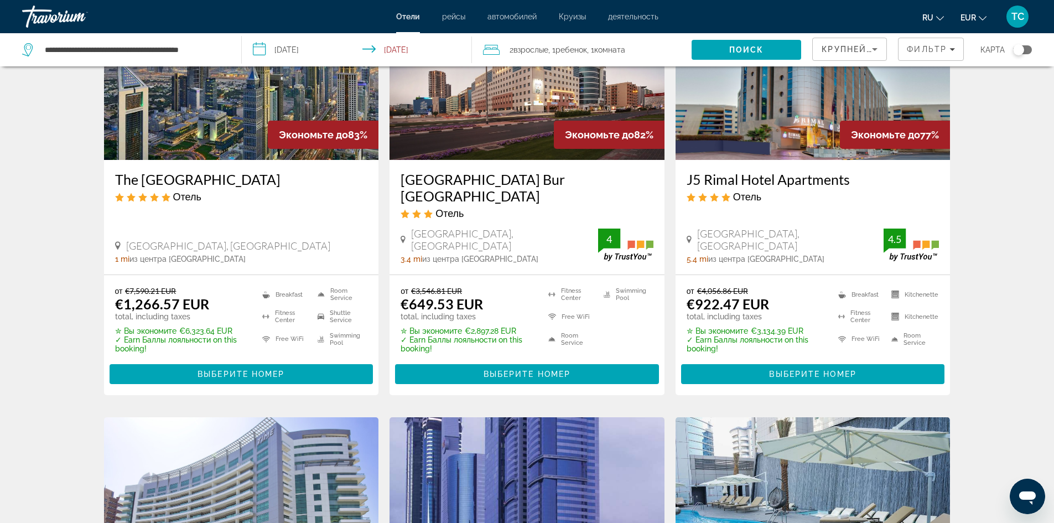
scroll to position [435, 0]
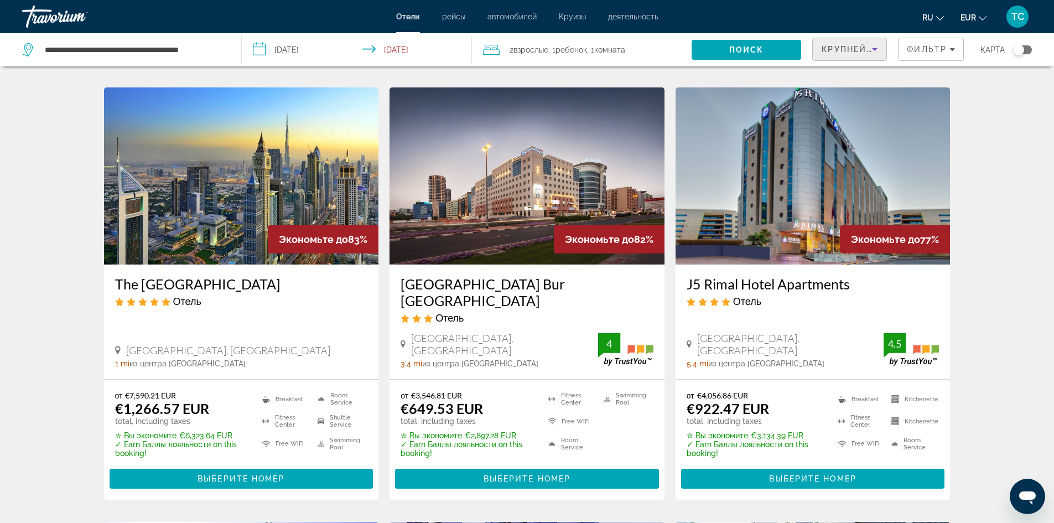
click at [870, 55] on icon "Sort by" at bounding box center [874, 49] width 13 height 13
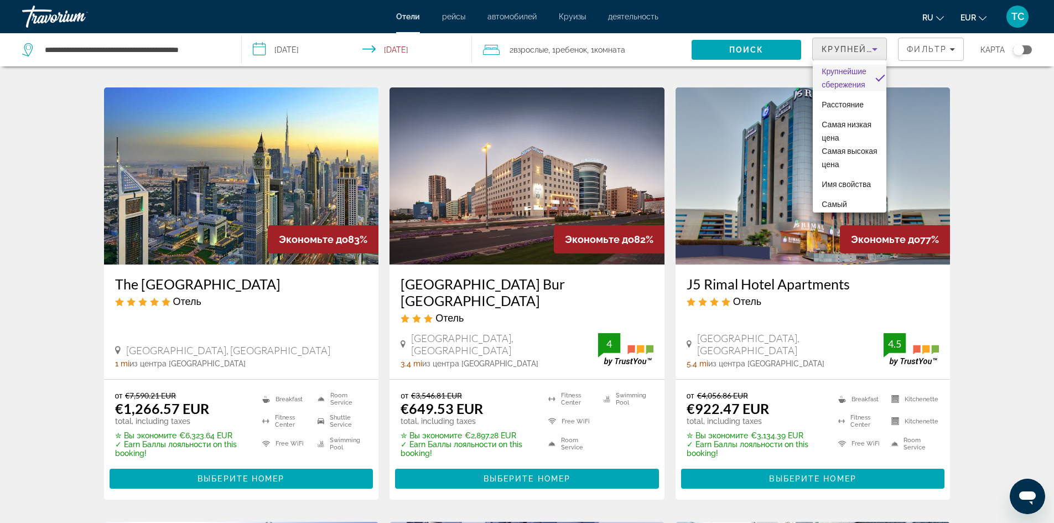
click at [947, 48] on div at bounding box center [527, 261] width 1054 height 523
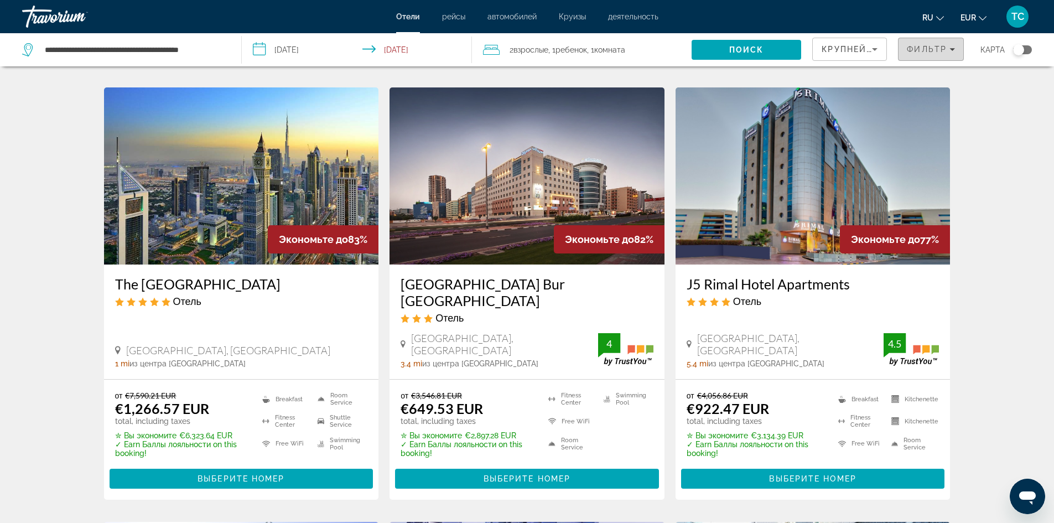
click at [952, 52] on div "Фильтр" at bounding box center [931, 49] width 48 height 9
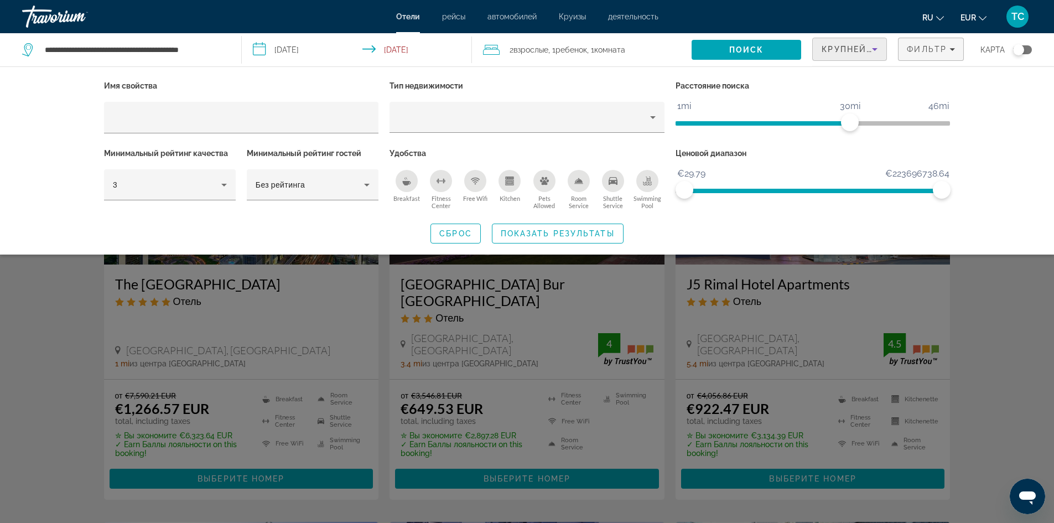
click at [871, 50] on icon "Sort by" at bounding box center [874, 49] width 13 height 13
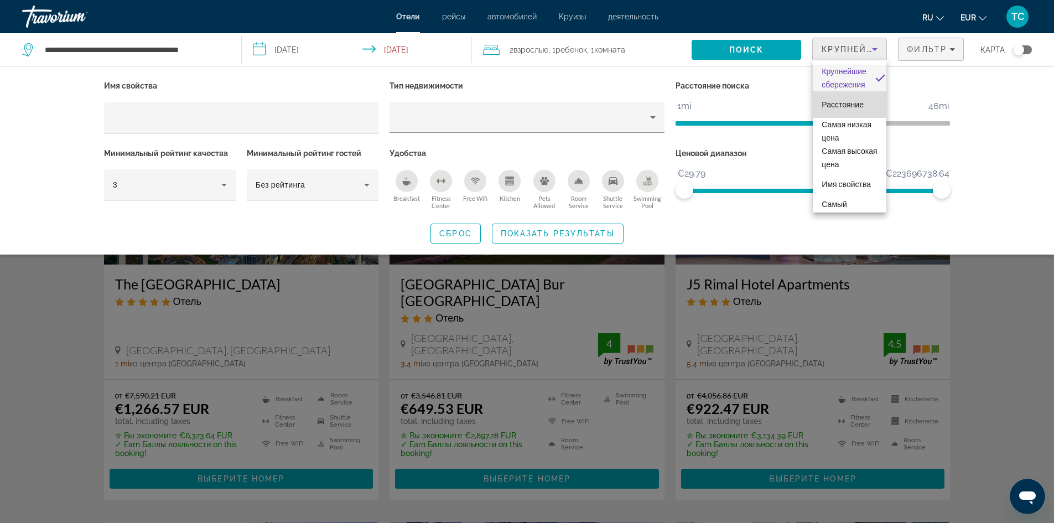
click at [856, 113] on mat-option "Расстояние" at bounding box center [850, 104] width 74 height 27
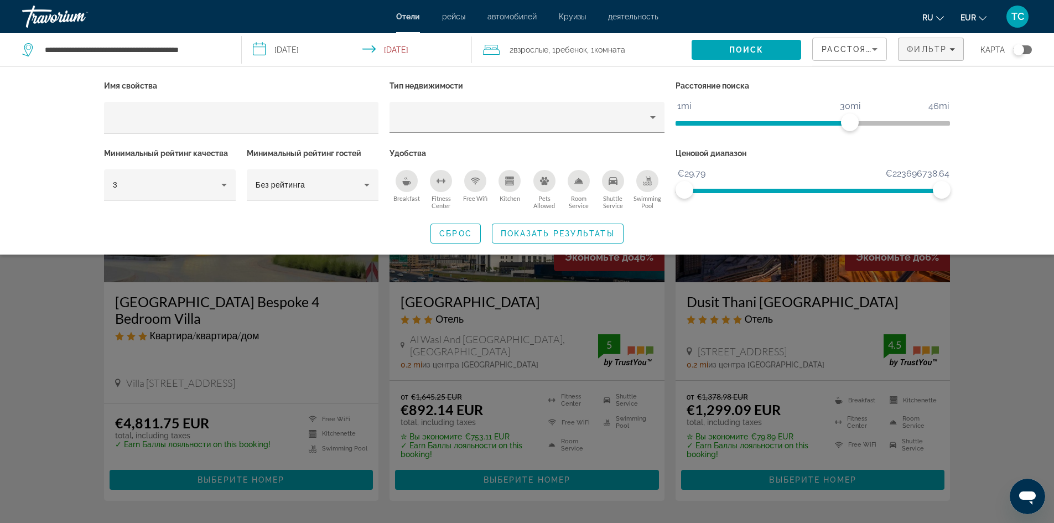
click at [1052, 337] on div "Search widget" at bounding box center [527, 344] width 1054 height 357
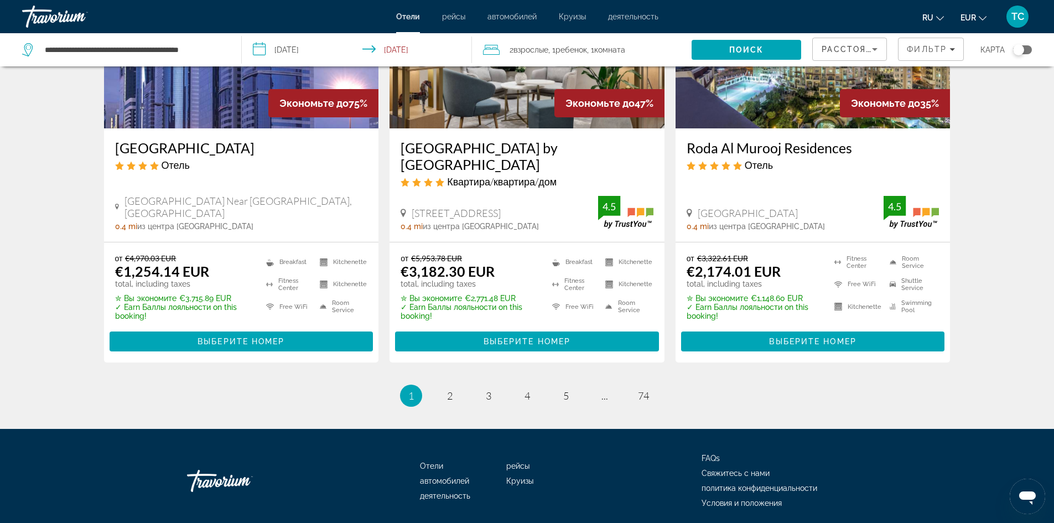
scroll to position [1448, 0]
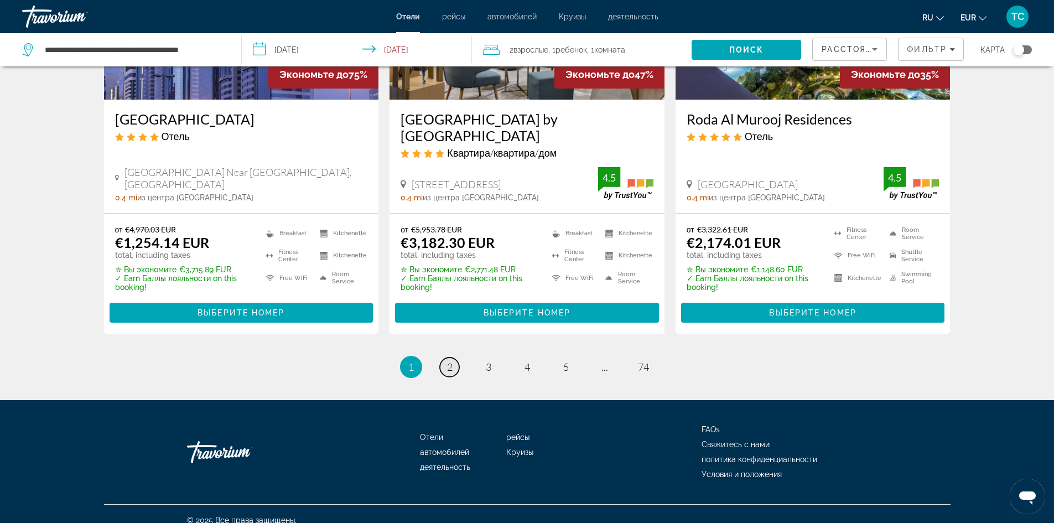
click at [455, 357] on link "page 2" at bounding box center [449, 366] width 19 height 19
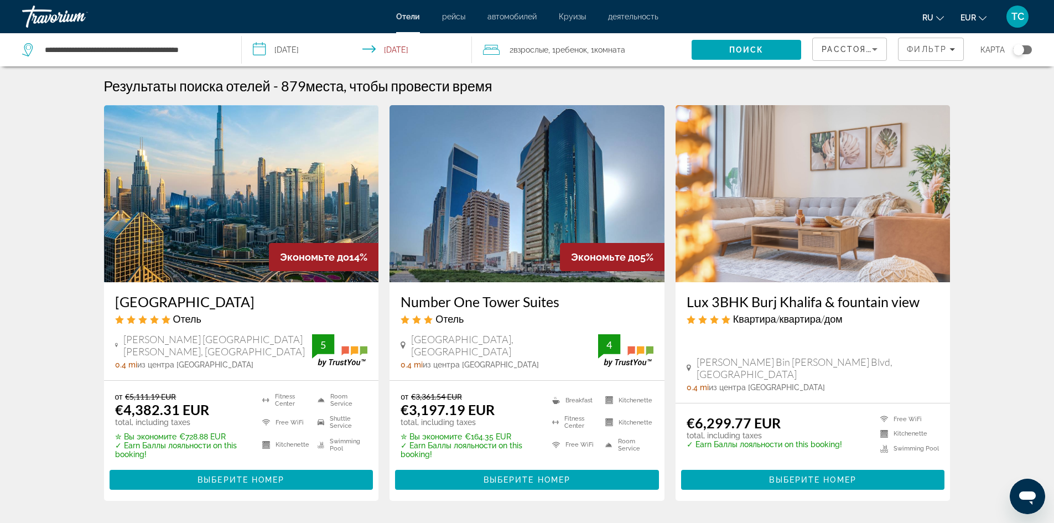
click at [1015, 51] on div "Toggle map" at bounding box center [1018, 49] width 11 height 11
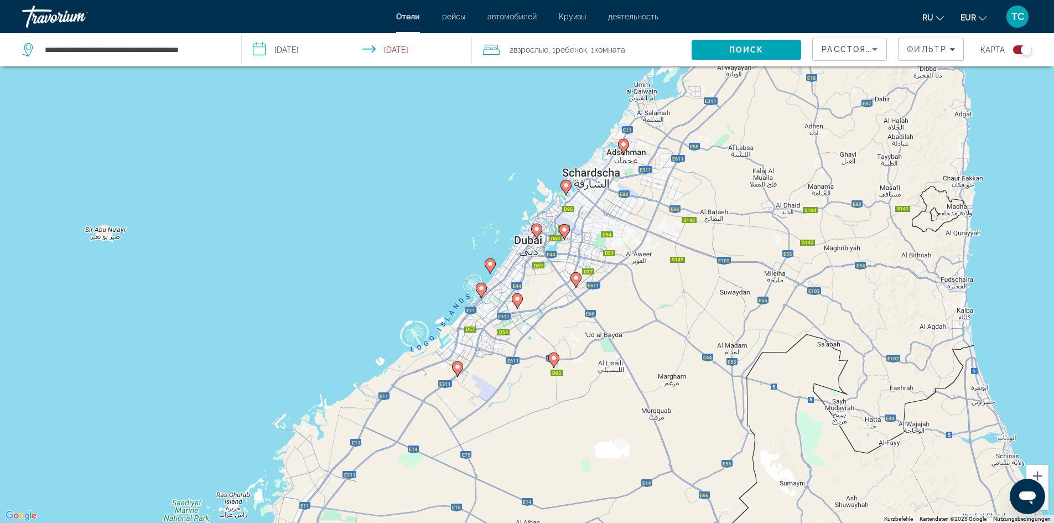
drag, startPoint x: 692, startPoint y: 228, endPoint x: 696, endPoint y: 232, distance: 5.9
click at [696, 232] on div "Um den Modus zum Ziehen mit der Tastatur zu aktivieren, drückst du Alt + Eingab…" at bounding box center [527, 261] width 1054 height 523
click at [491, 268] on icon "Main content" at bounding box center [490, 265] width 10 height 14
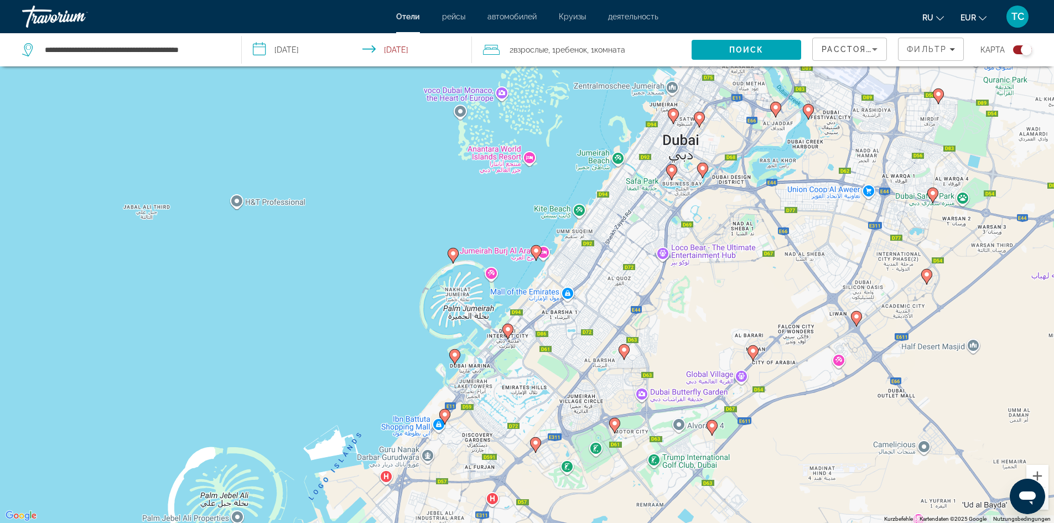
click at [448, 254] on icon "Main content" at bounding box center [453, 254] width 11 height 15
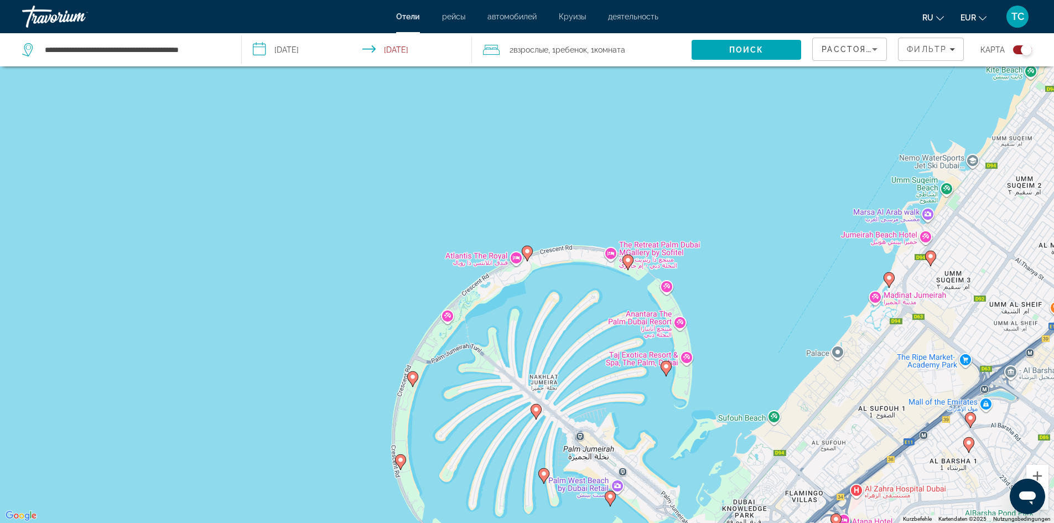
click at [526, 252] on image "Main content" at bounding box center [527, 251] width 7 height 7
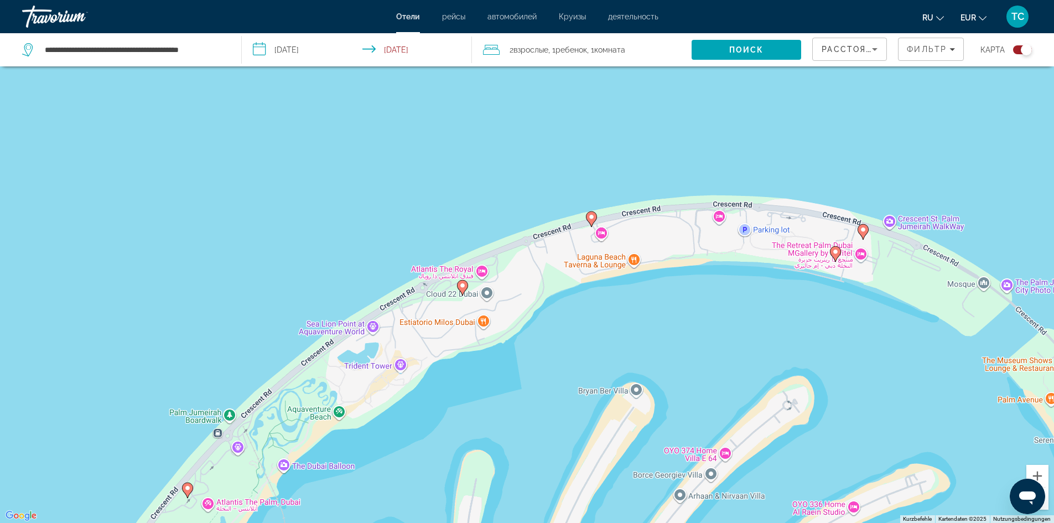
click at [593, 214] on image "Main content" at bounding box center [591, 217] width 7 height 7
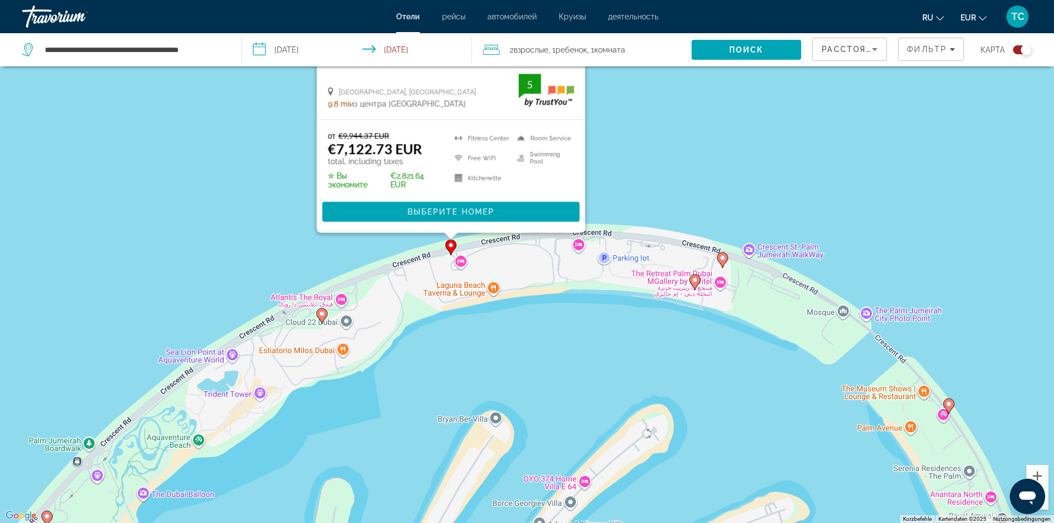
drag, startPoint x: 924, startPoint y: 306, endPoint x: 778, endPoint y: 120, distance: 236.4
click at [779, 120] on div "Um den Modus zum Ziehen mit der Tastatur zu aktivieren, drückst du Alt + Eingab…" at bounding box center [527, 261] width 1054 height 523
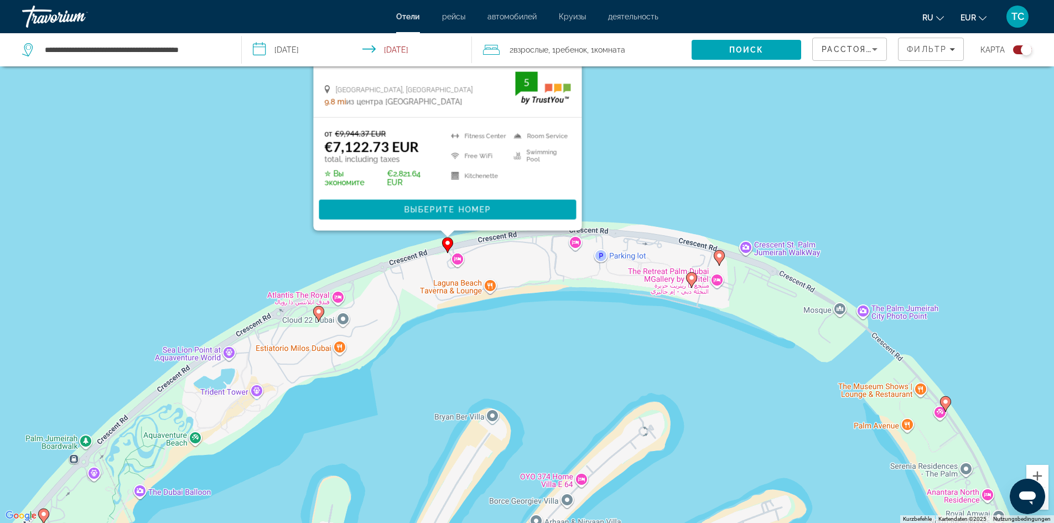
click at [692, 278] on image "Main content" at bounding box center [691, 277] width 7 height 7
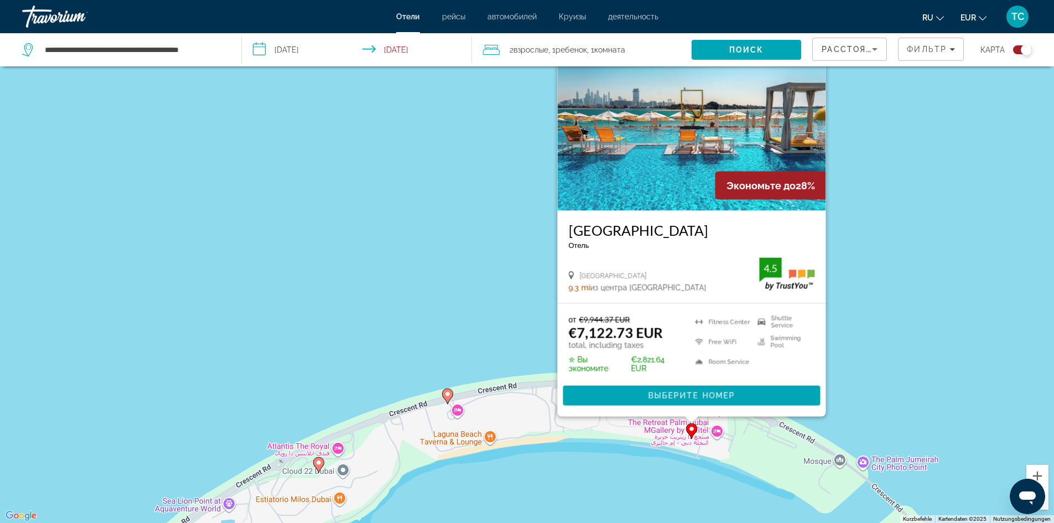
click at [965, 306] on div "Um den Modus zum Ziehen mit der Tastatur zu aktivieren, drückst du Alt + Eingab…" at bounding box center [527, 261] width 1054 height 523
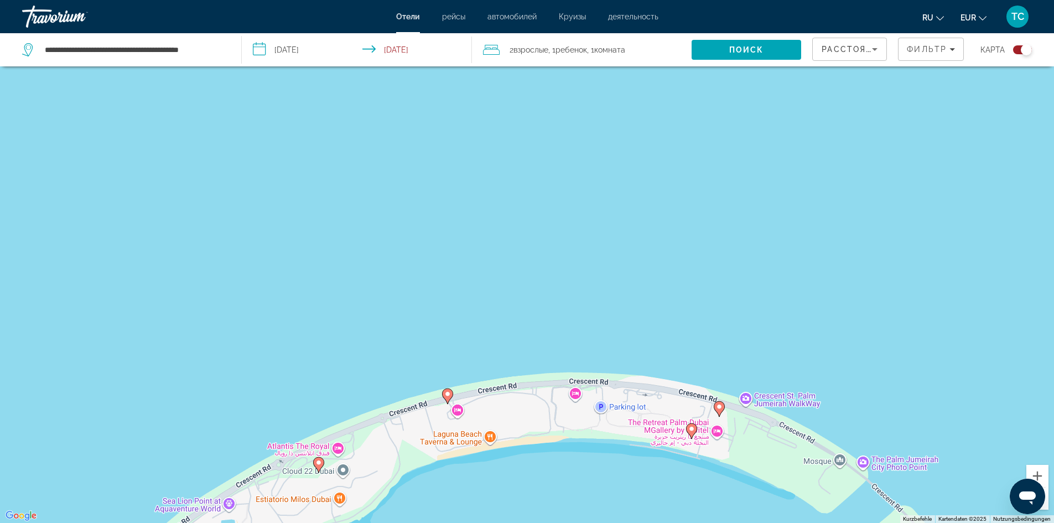
click at [720, 413] on icon "Main content" at bounding box center [719, 408] width 10 height 14
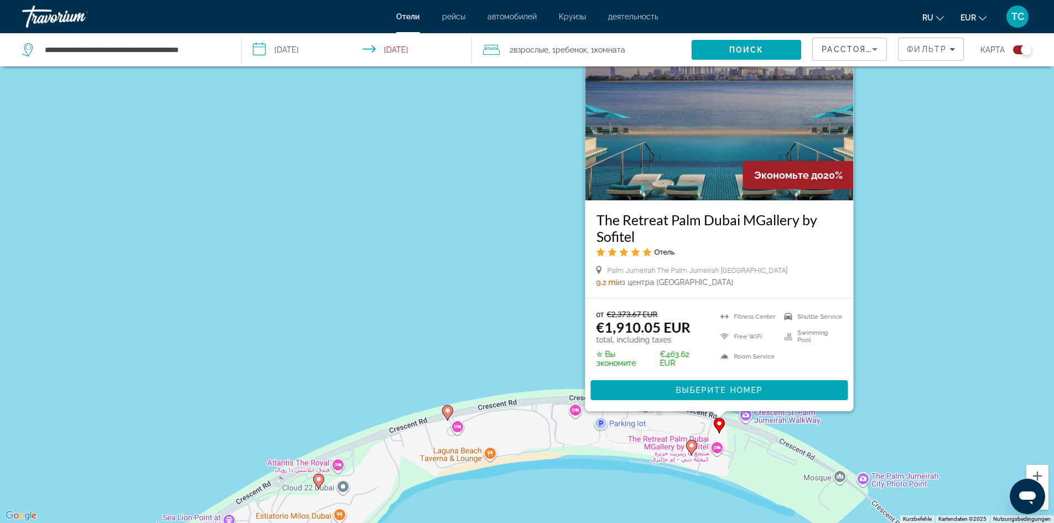
click at [950, 294] on div "Um den Modus zum Ziehen mit der Tastatur zu aktivieren, drückst du Alt + Eingab…" at bounding box center [527, 261] width 1054 height 523
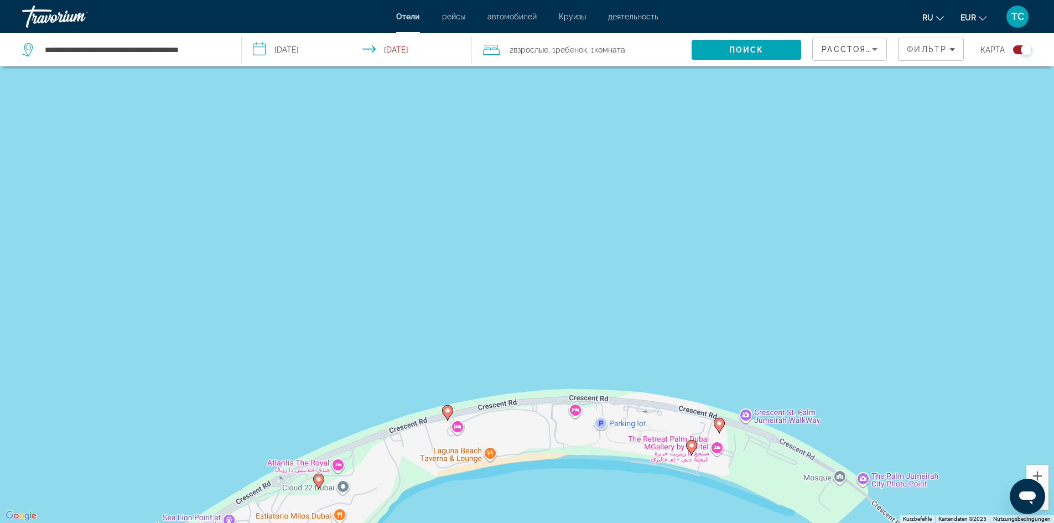
click at [718, 425] on image "Main content" at bounding box center [719, 423] width 7 height 7
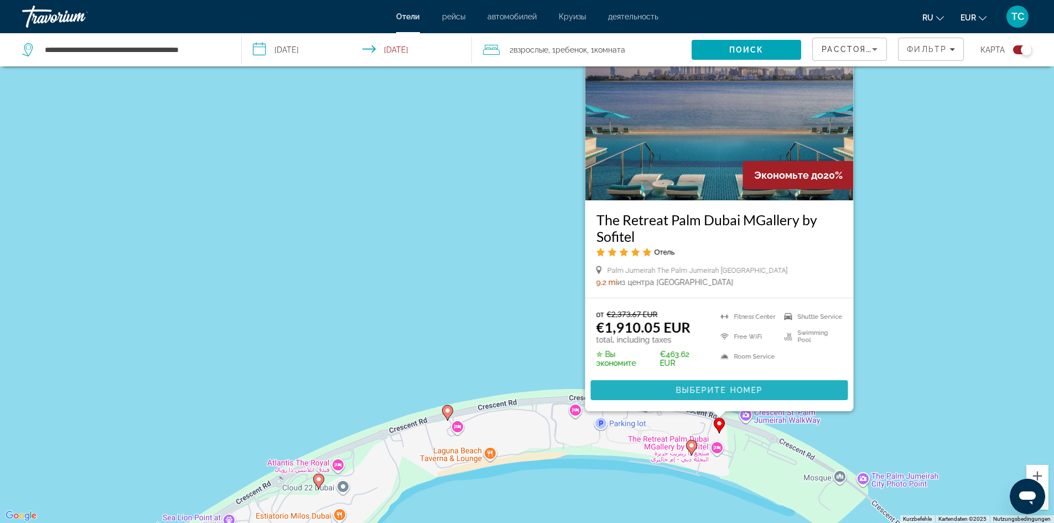
click at [729, 383] on span "Main content" at bounding box center [718, 390] width 257 height 27
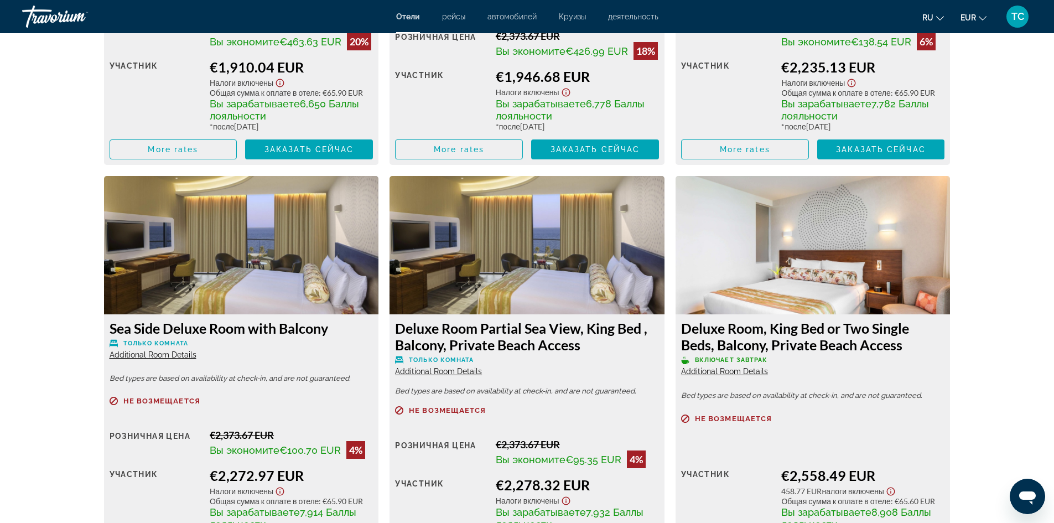
scroll to position [1881, 0]
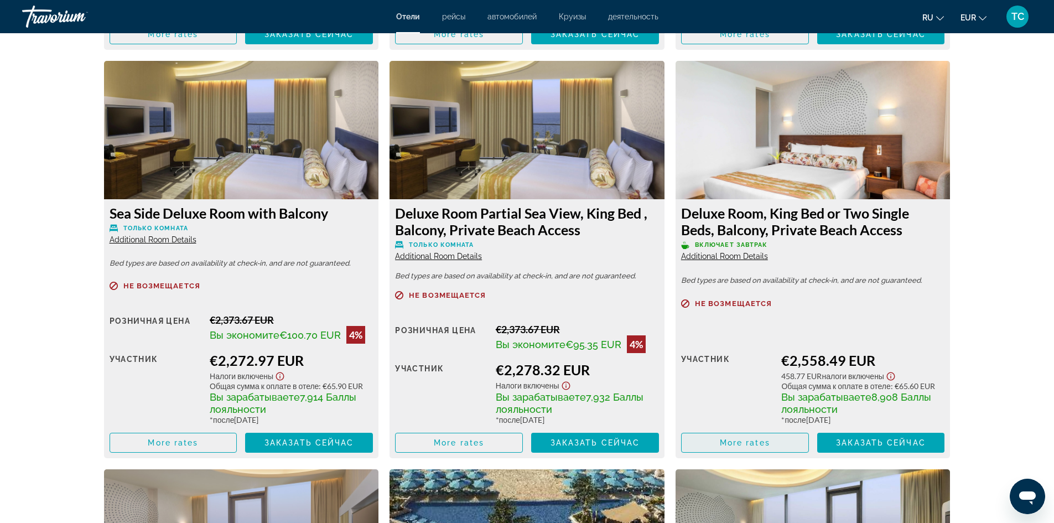
click at [765, 448] on span "Main content" at bounding box center [745, 442] width 127 height 27
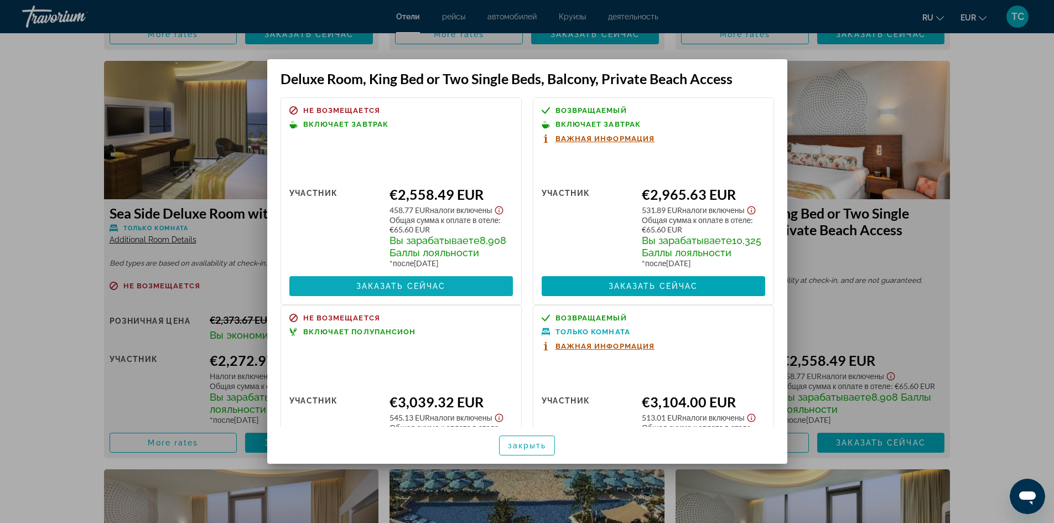
scroll to position [0, 0]
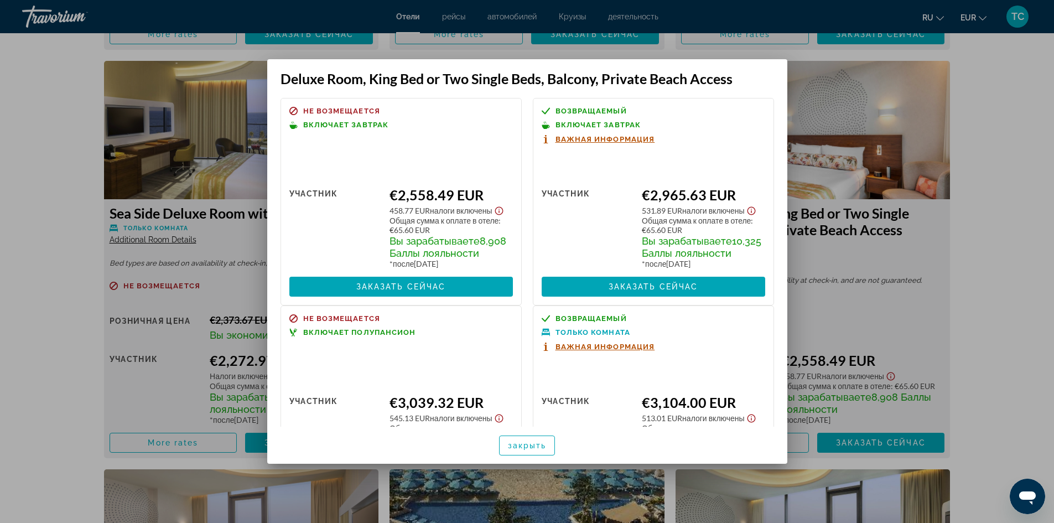
click at [351, 157] on div "Не возмещается Включает завтрак Розничная цена $0.00 когда вы выкупаете участни…" at bounding box center [401, 201] width 241 height 207
click at [523, 447] on span "закрыть" at bounding box center [527, 445] width 39 height 9
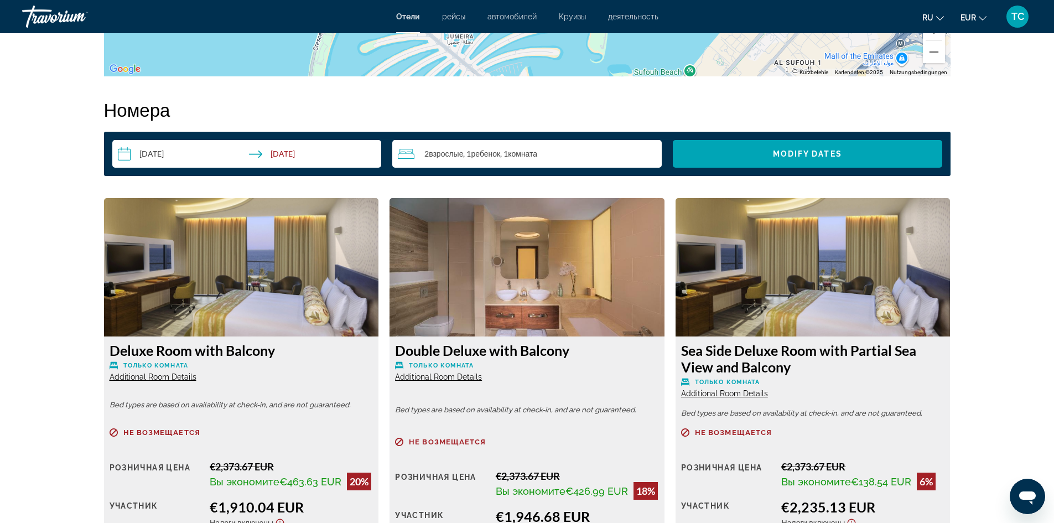
scroll to position [1217, 0]
